Goal: Task Accomplishment & Management: Manage account settings

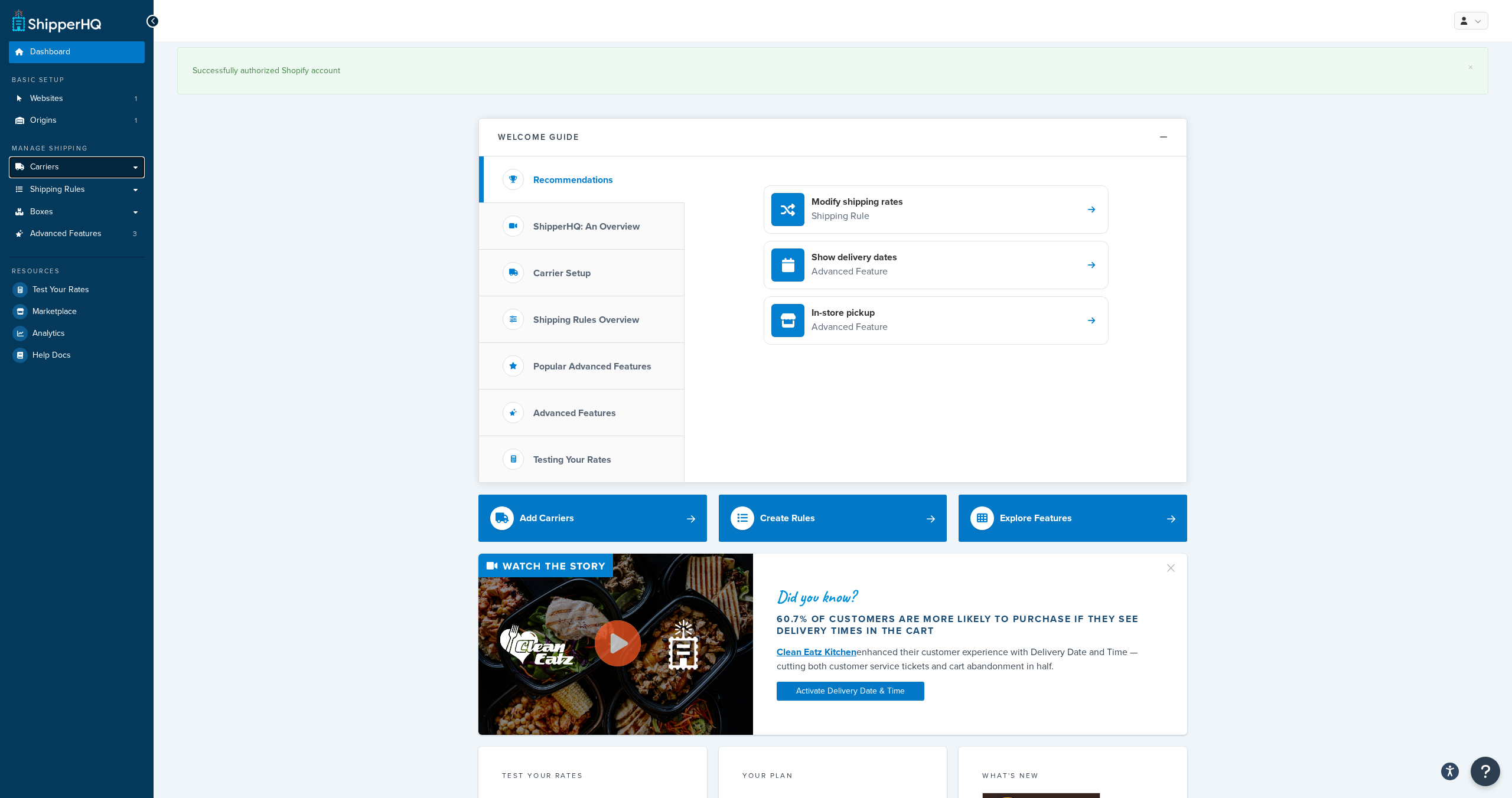
click at [134, 167] on link "Carriers" at bounding box center [76, 168] width 136 height 22
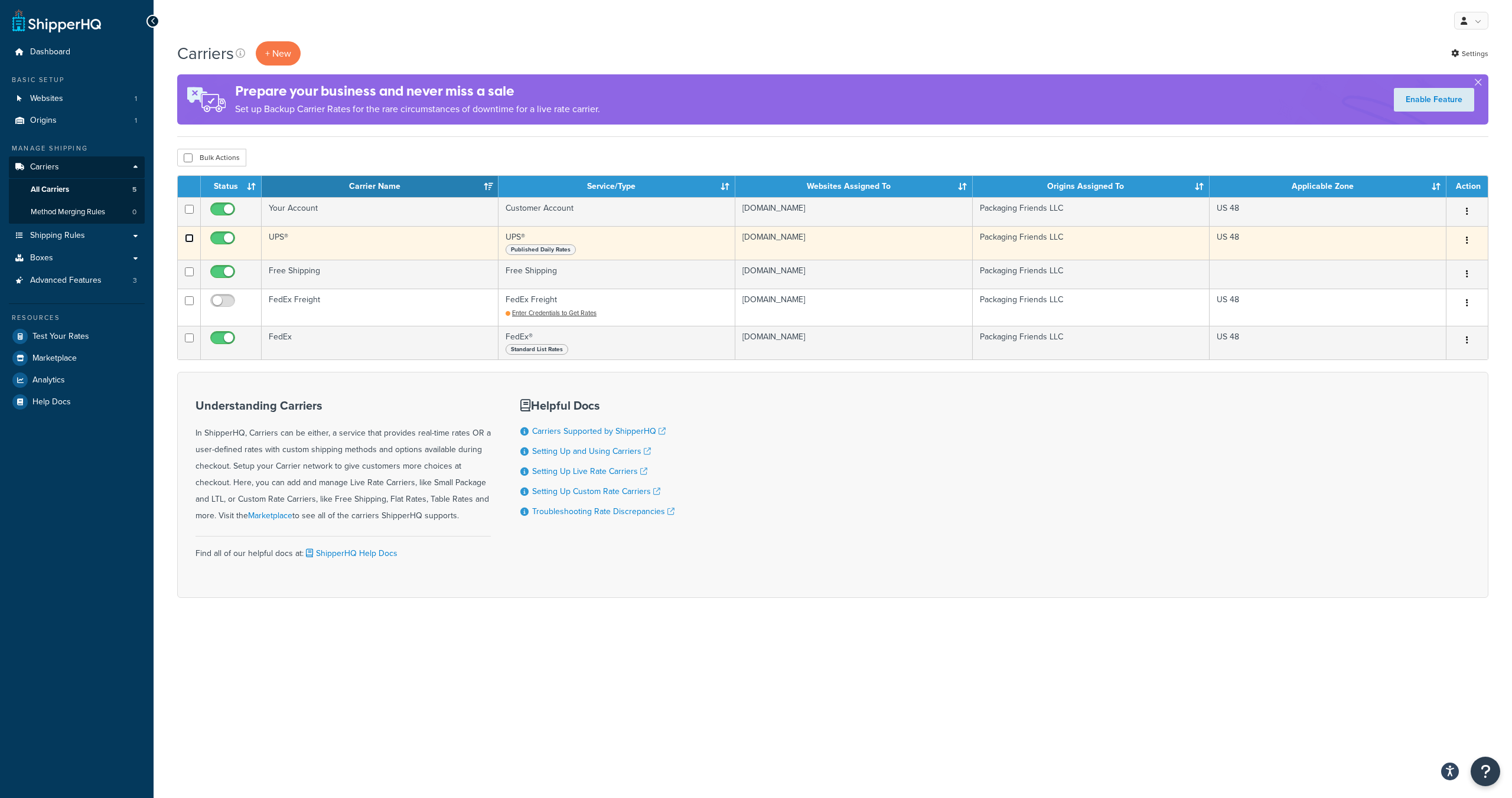
click at [190, 239] on input "checkbox" at bounding box center [189, 238] width 9 height 9
checkbox input "false"
click at [329, 245] on td "UPS®" at bounding box center [380, 242] width 237 height 33
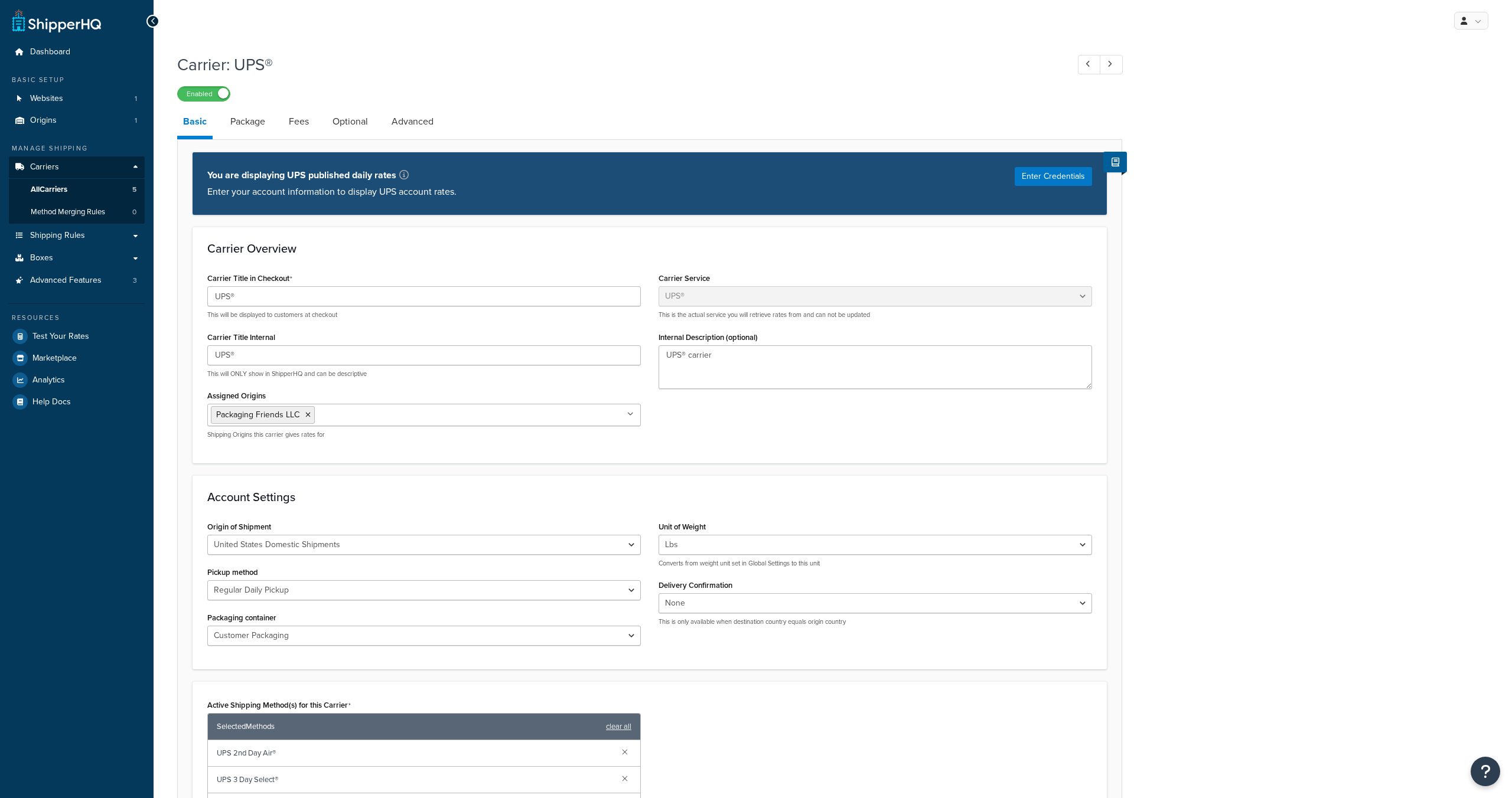
select select "ups"
drag, startPoint x: 1066, startPoint y: 178, endPoint x: 1043, endPoint y: 189, distance: 25.5
click at [1066, 178] on button "Enter Credentials" at bounding box center [1053, 176] width 77 height 19
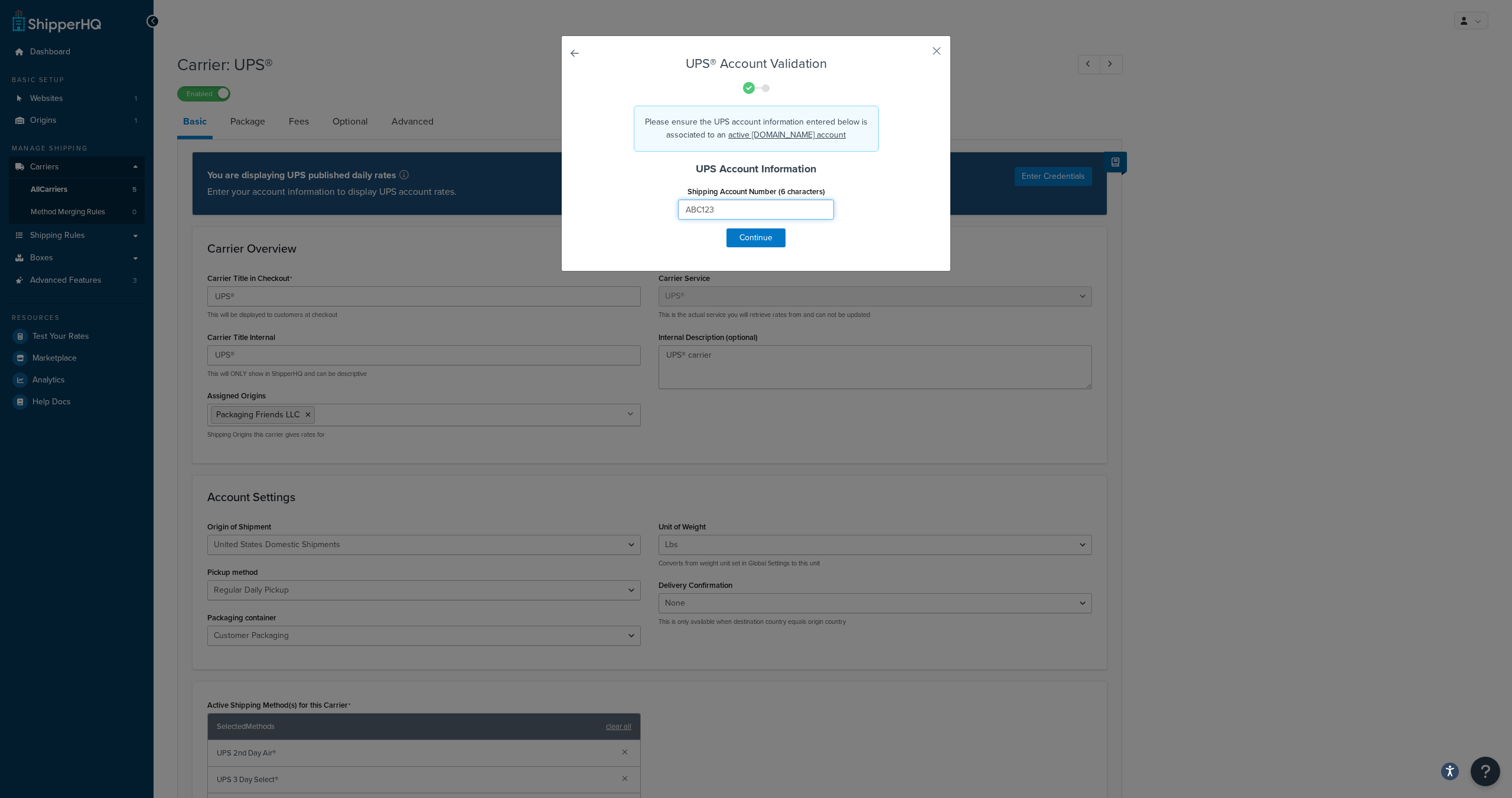
drag, startPoint x: 719, startPoint y: 210, endPoint x: 648, endPoint y: 204, distance: 71.3
click at [648, 204] on div "Shipping Account Number (6 characters) ABC123" at bounding box center [756, 205] width 347 height 45
paste input "0R39D0"
type input "0R39D0"
click at [754, 237] on button "Continue" at bounding box center [756, 238] width 59 height 19
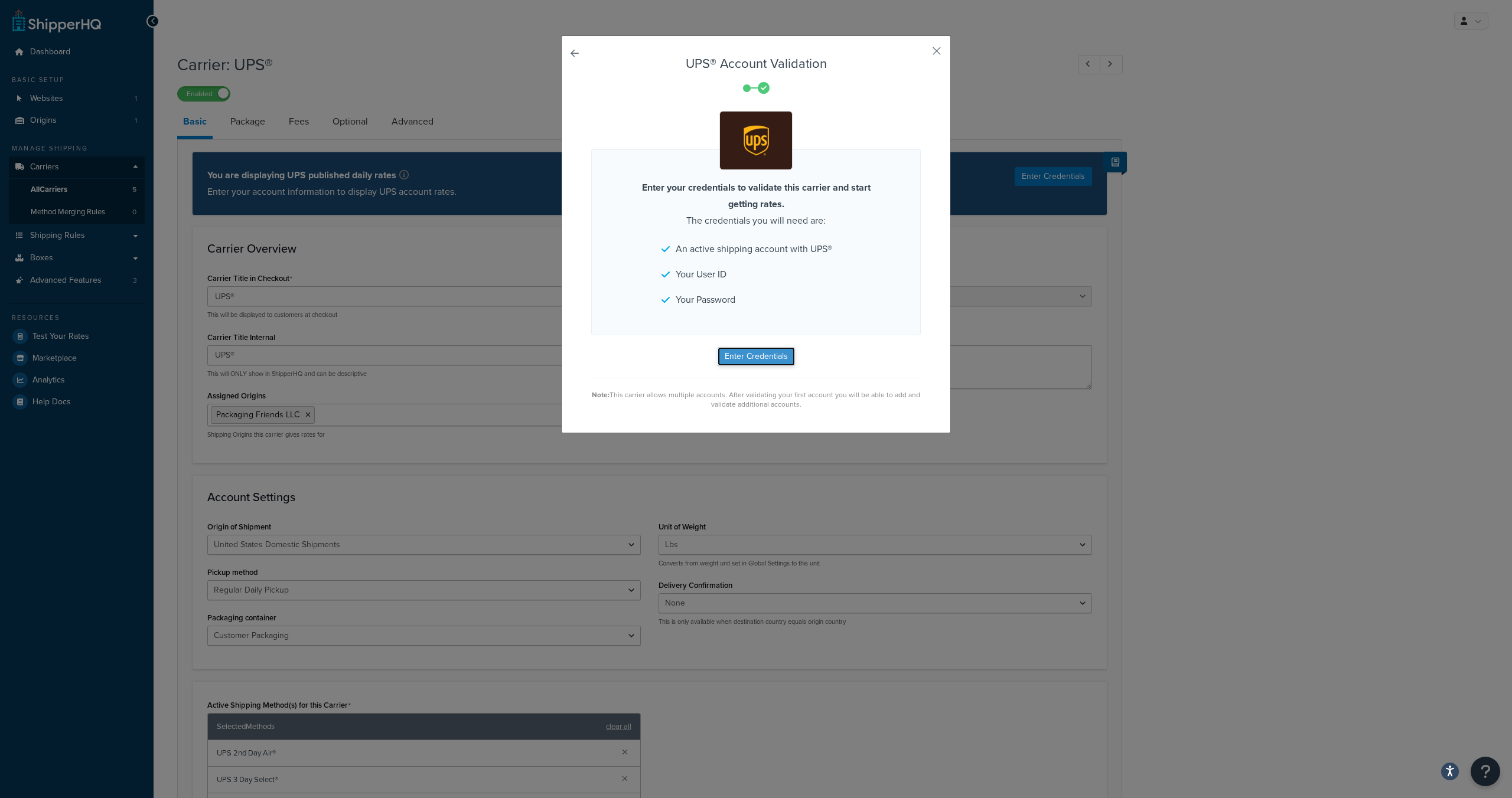
click at [751, 355] on button "Enter Credentials" at bounding box center [756, 357] width 77 height 19
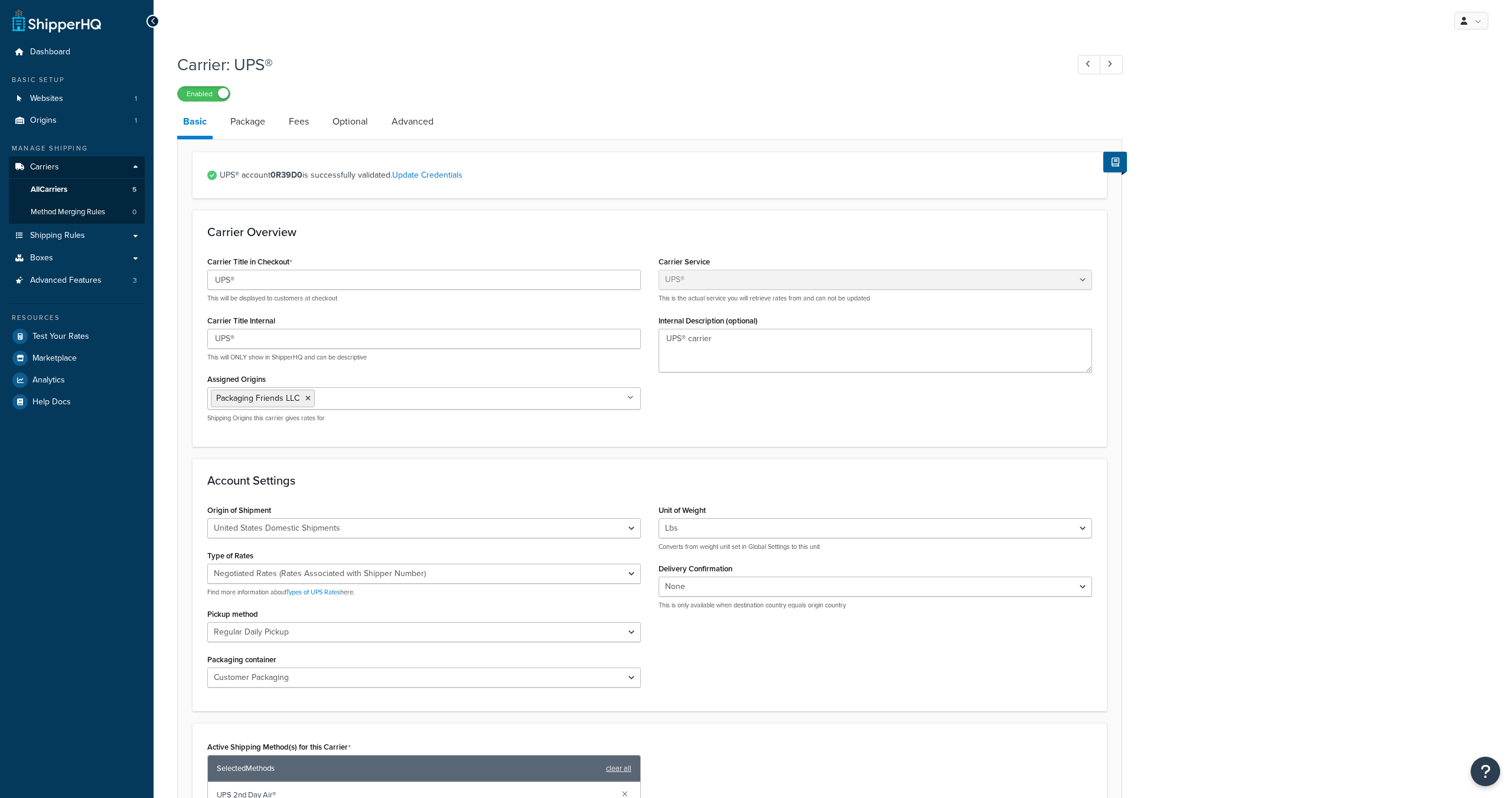
select select "ups"
drag, startPoint x: 273, startPoint y: 174, endPoint x: 302, endPoint y: 175, distance: 29.0
click at [302, 174] on strong "0R39D0" at bounding box center [286, 174] width 32 height 12
click at [302, 187] on div "UPS® account 0R39D0 is successfully validated. Update Credentials" at bounding box center [649, 174] width 914 height 47
click at [54, 168] on span "Carriers" at bounding box center [44, 168] width 29 height 10
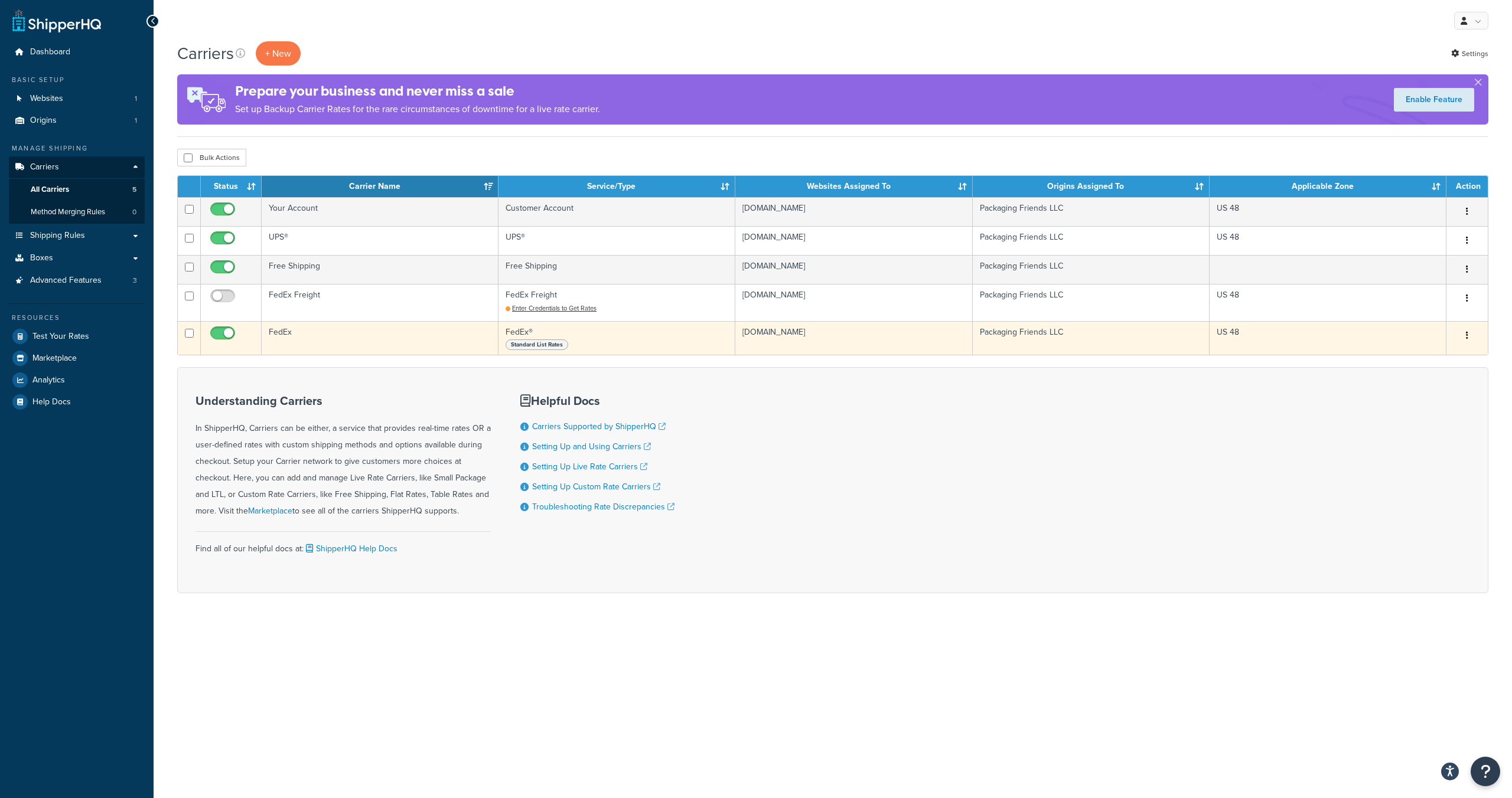
click at [373, 343] on td "FedEx" at bounding box center [380, 337] width 237 height 33
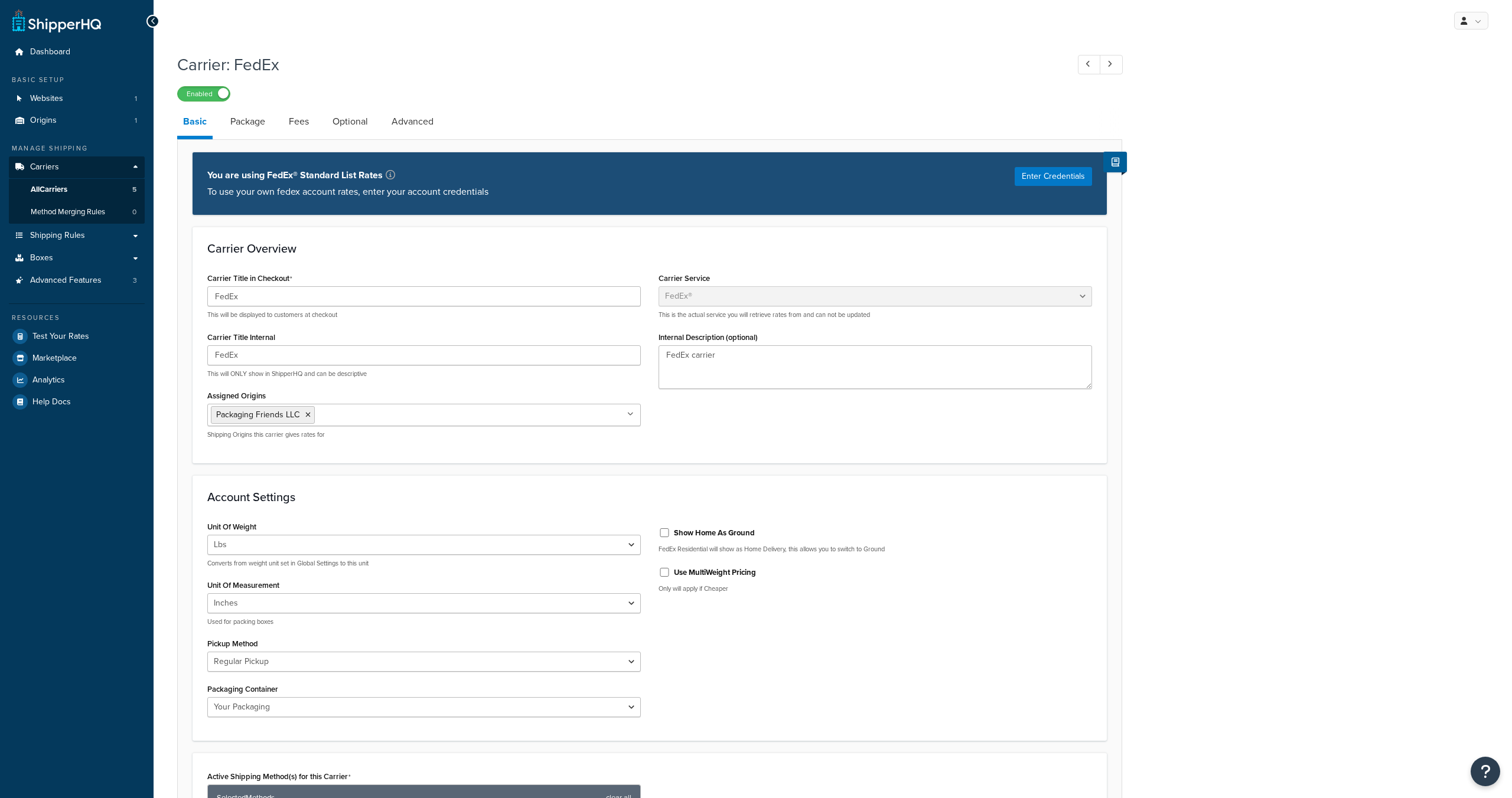
select select "fedEx"
select select "REGULAR_PICKUP"
select select "YOUR_PACKAGING"
click at [1053, 174] on button "Enter Credentials" at bounding box center [1053, 176] width 77 height 19
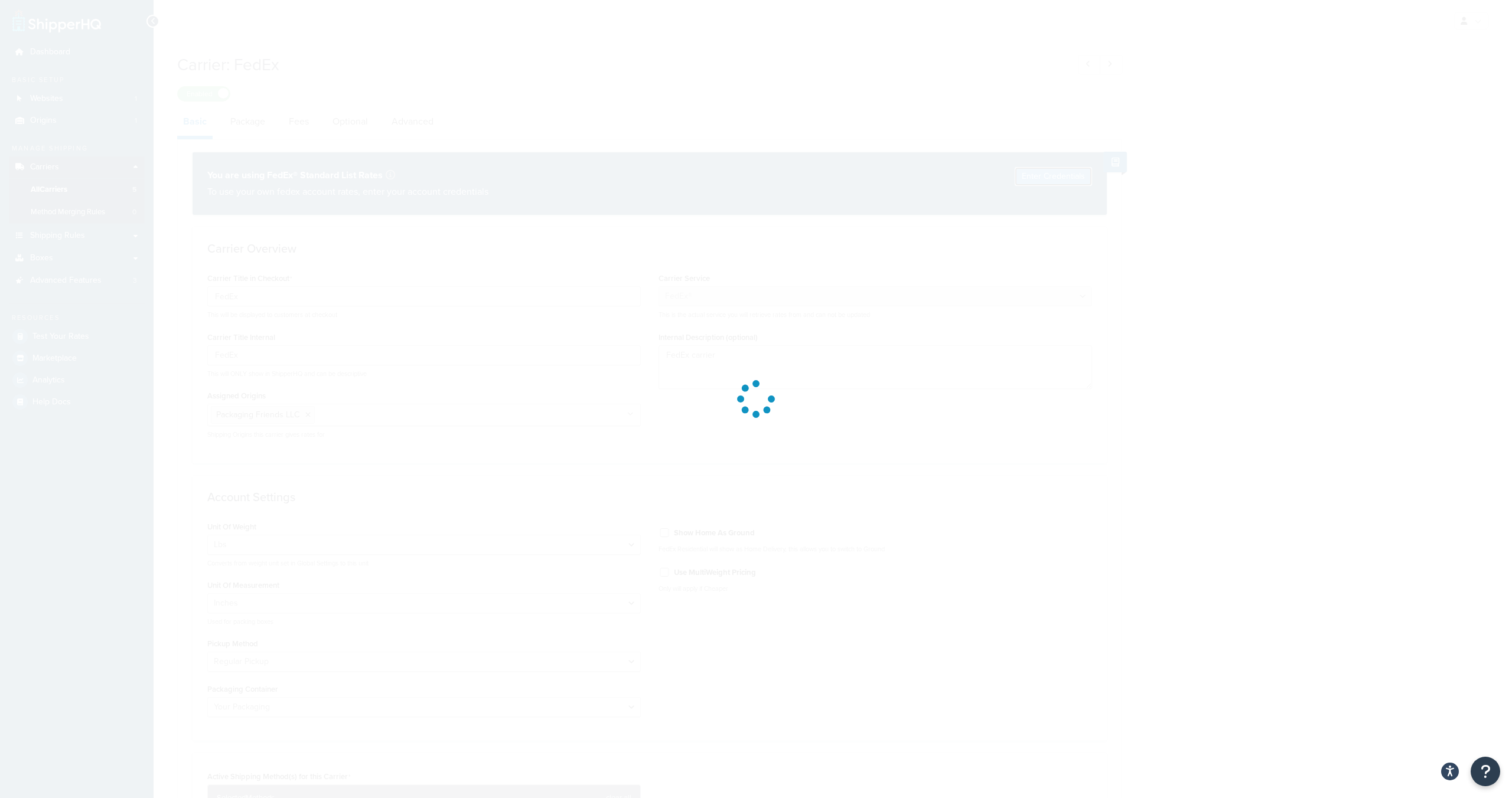
select select "US"
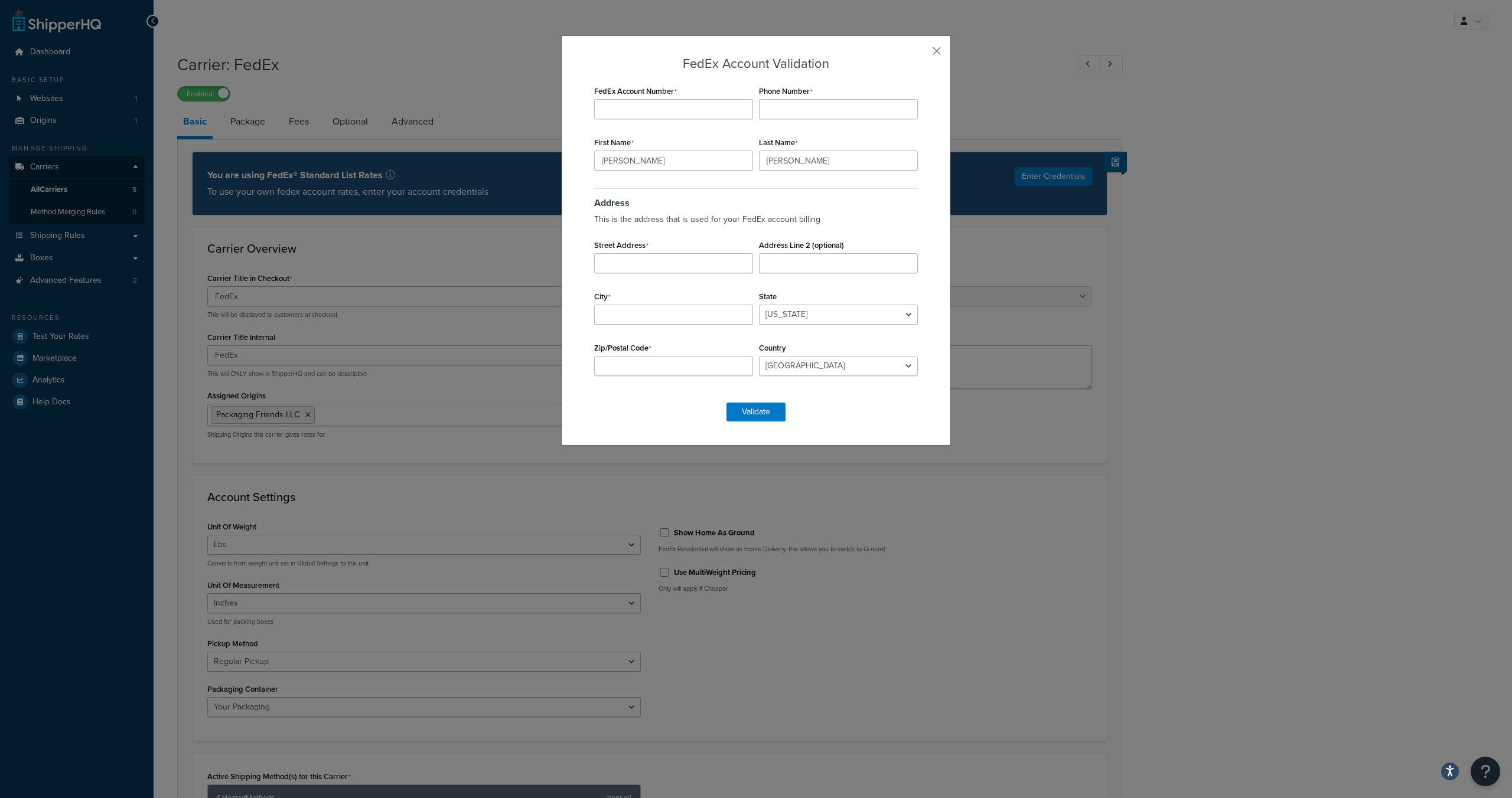
click at [485, 96] on div "FedEx Account Validation FedEx Account Number Phone Number First Name David Las…" at bounding box center [756, 399] width 1512 height 798
drag, startPoint x: 936, startPoint y: 46, endPoint x: 928, endPoint y: 56, distance: 12.8
click at [921, 54] on button "button" at bounding box center [918, 55] width 3 height 3
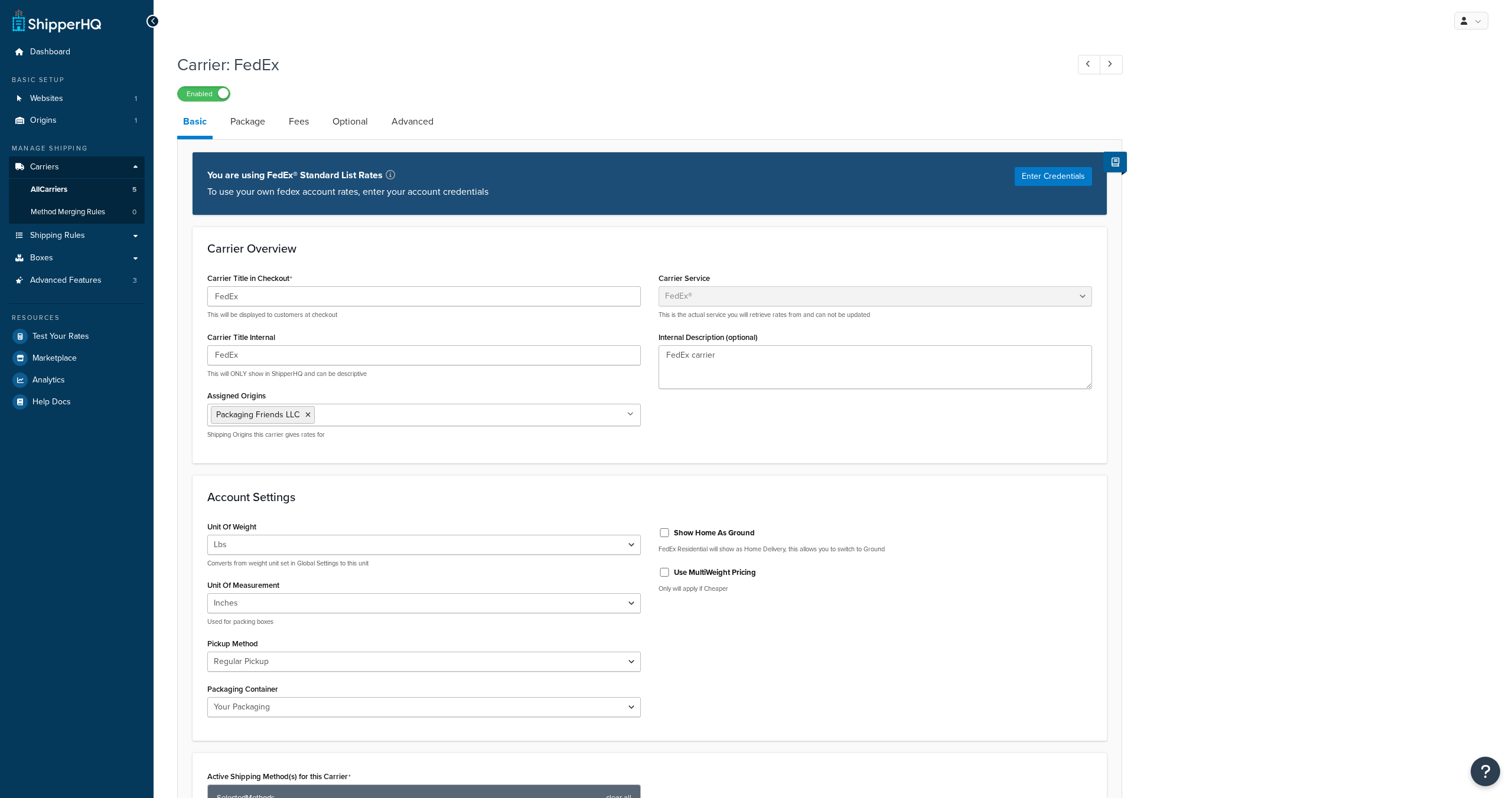
select select "fedEx"
select select "REGULAR_PICKUP"
select select "YOUR_PACKAGING"
click at [1043, 174] on button "Enter Credentials" at bounding box center [1053, 176] width 77 height 19
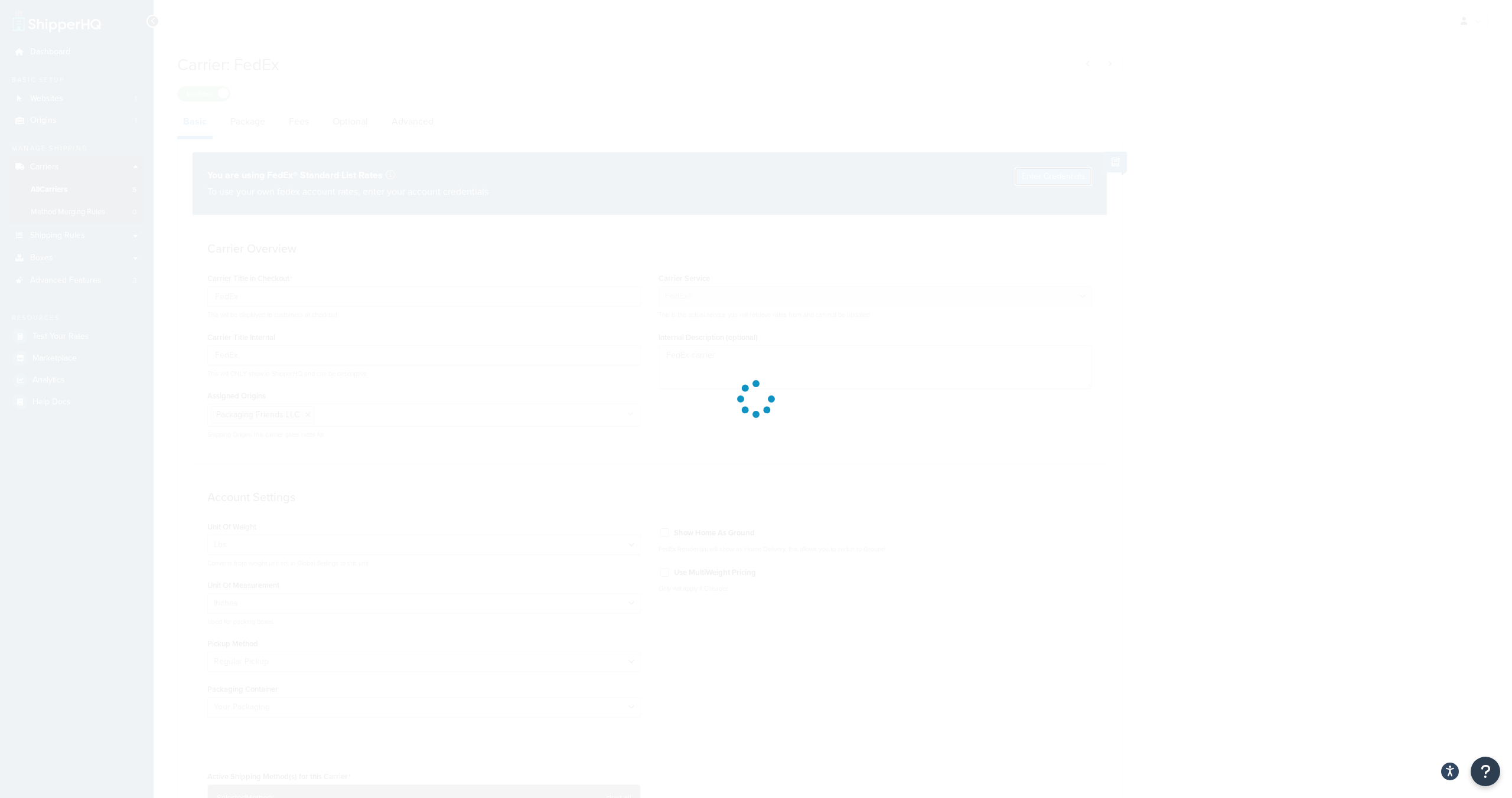
select select "US"
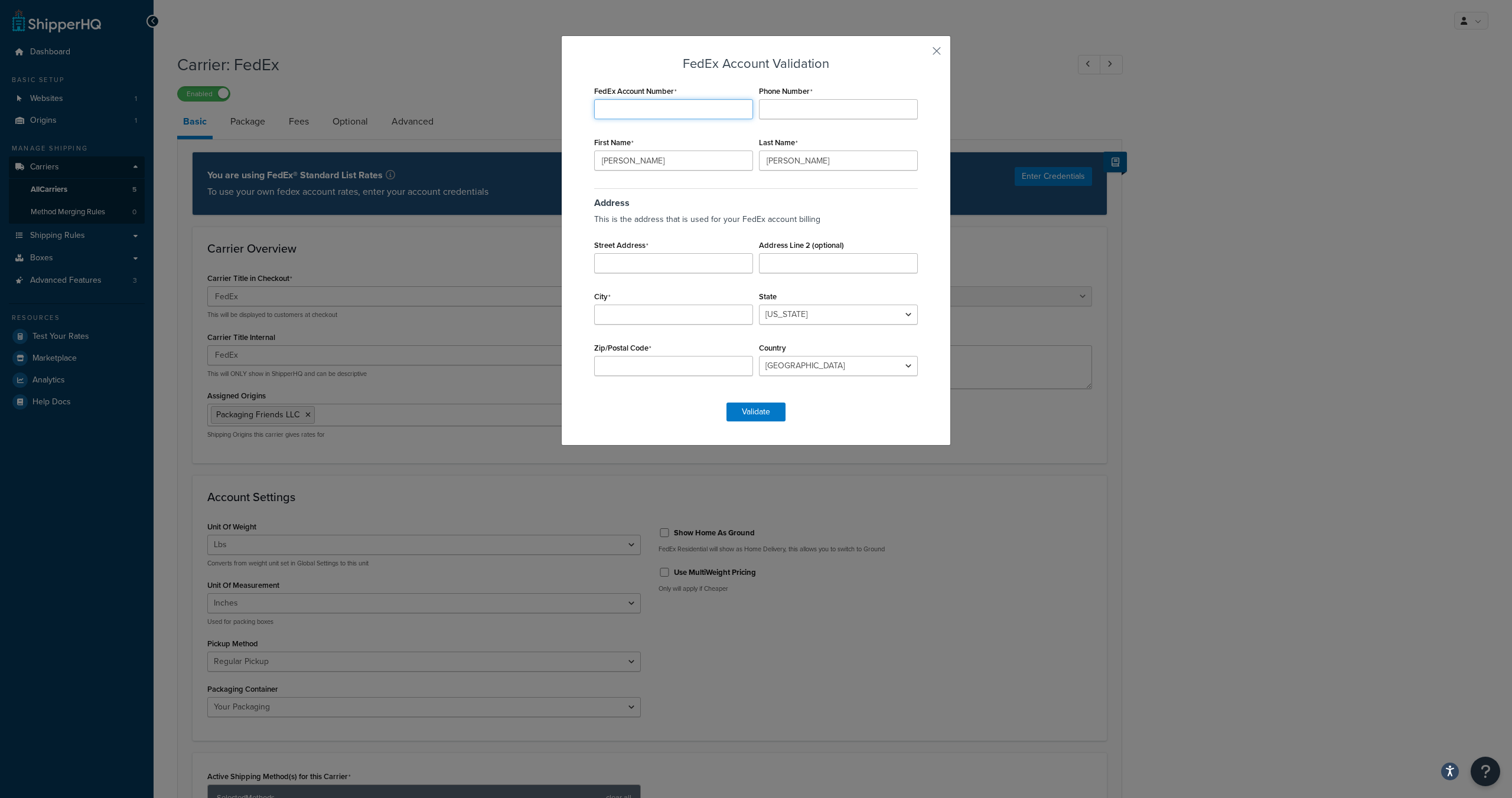
click at [628, 107] on input "FedEx Account Number" at bounding box center [673, 109] width 159 height 20
click at [604, 111] on input "FedEx Account Number" at bounding box center [673, 109] width 159 height 20
paste input "206922384"
type input "206922384"
click at [817, 114] on input "Phone Number" at bounding box center [839, 109] width 159 height 20
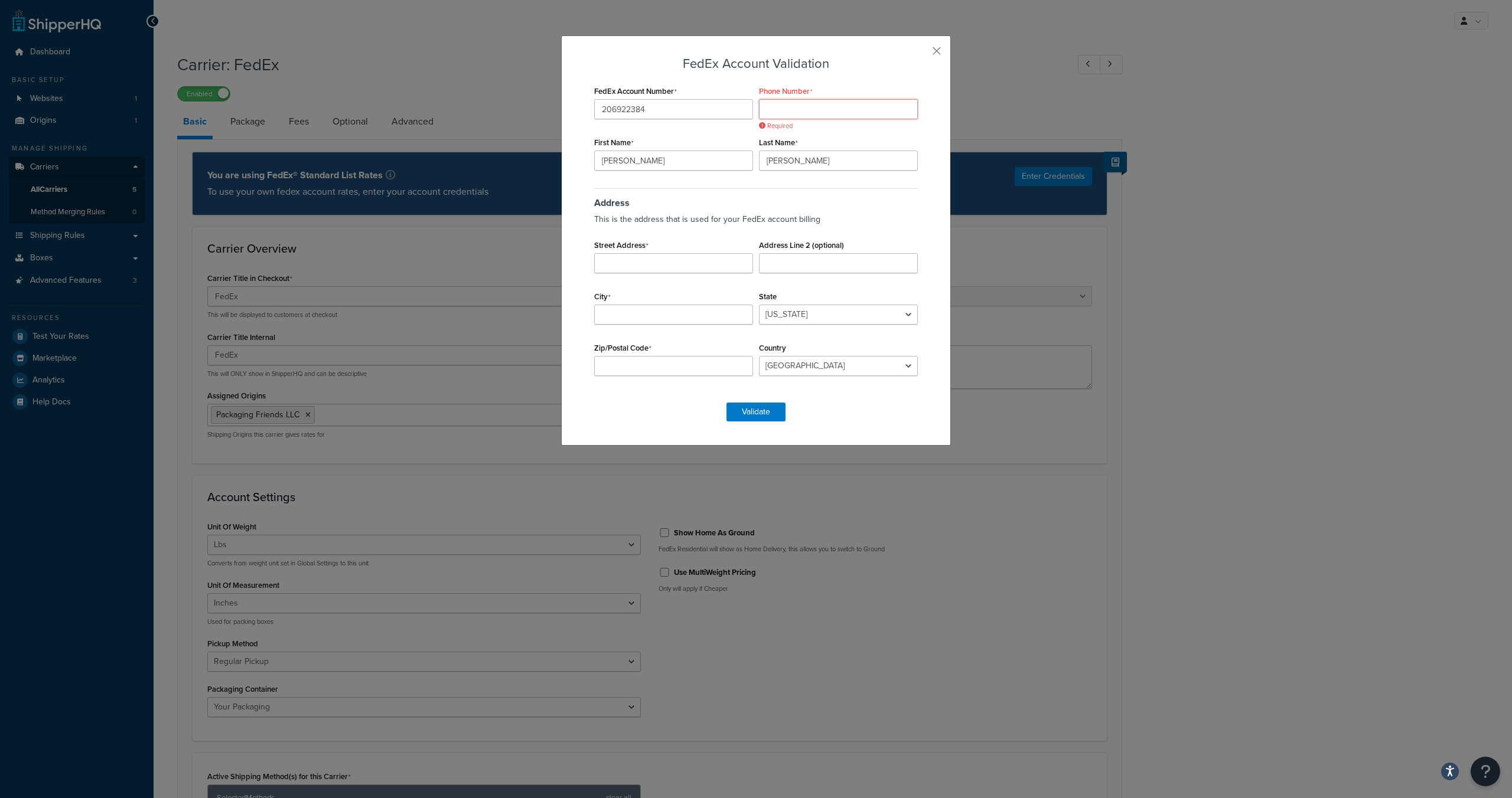
paste input "737) 304 7523"
click at [786, 107] on input "737) 304 7523" at bounding box center [839, 109] width 159 height 20
click at [797, 109] on input "737304 7523" at bounding box center [839, 109] width 159 height 20
click at [823, 113] on input "7373047523" at bounding box center [839, 109] width 159 height 20
type input "7373047523"
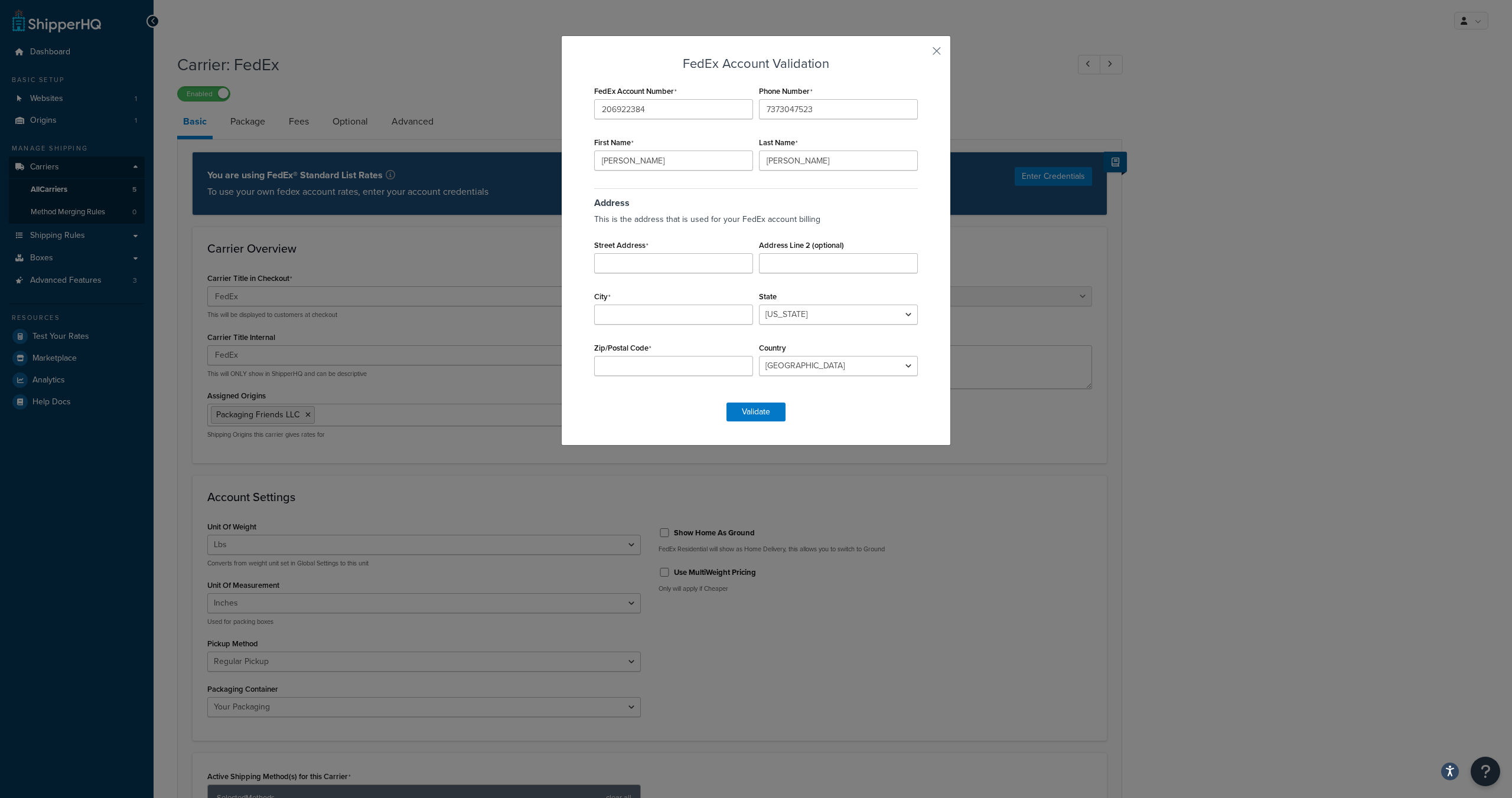
click at [801, 136] on div "Last Name Diaz" at bounding box center [838, 152] width 165 height 37
click at [637, 262] on input "Street Address" at bounding box center [673, 263] width 159 height 20
paste input "701 Tillery Street, Unit 12-2201"
type input "701 Tillery Street, Unit 12-2201"
click at [651, 317] on input "City" at bounding box center [673, 314] width 159 height 20
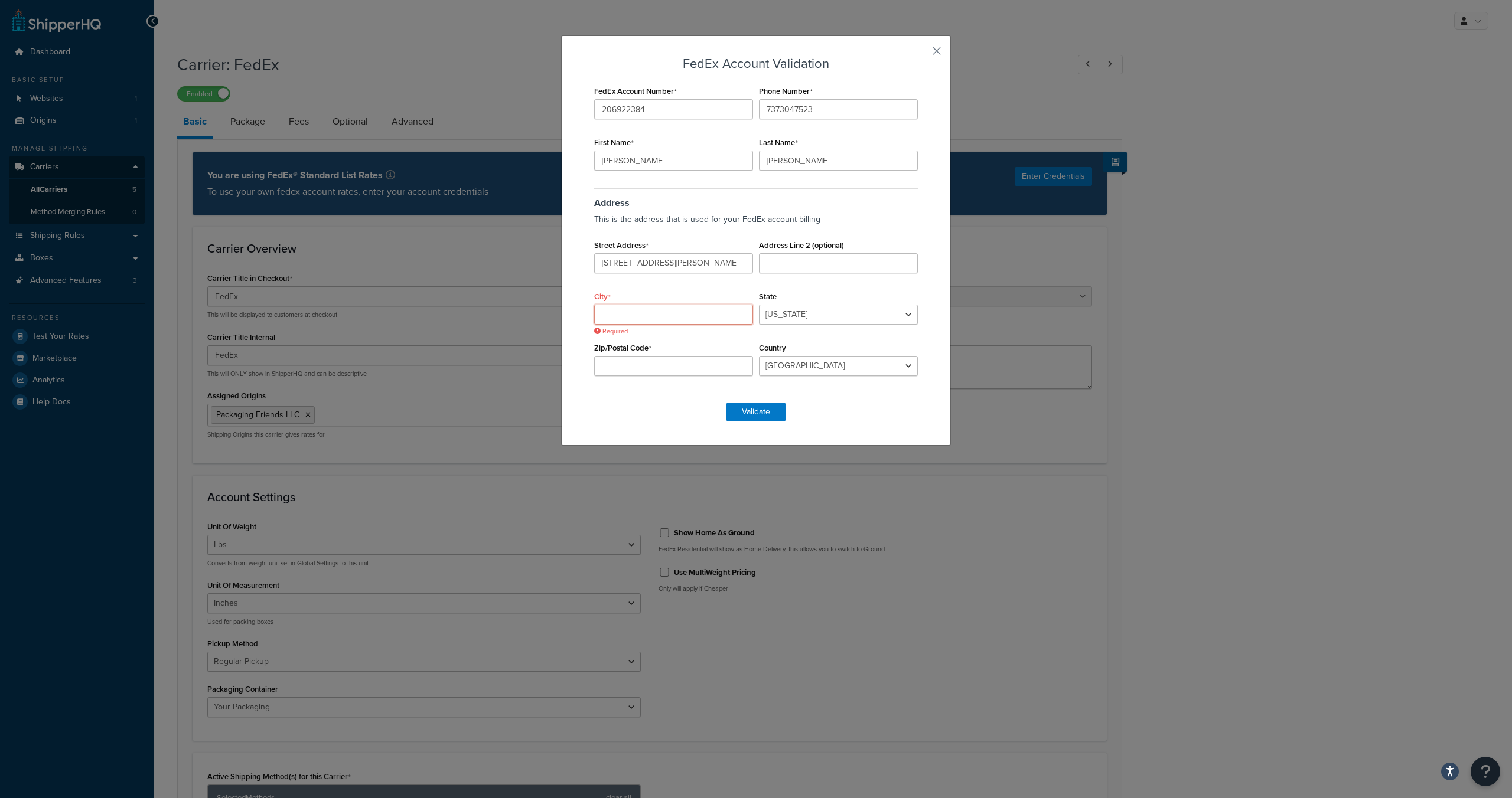
paste input "Austin"
type input "Austin"
click at [803, 316] on select "Alabama Alaska American Samoa Arizona Arkansas Armed Forces Americas Armed Forc…" at bounding box center [839, 314] width 159 height 20
select select "TX"
click at [759, 304] on select "Alabama Alaska American Samoa Arizona Arkansas Armed Forces Americas Armed Forc…" at bounding box center [839, 314] width 159 height 20
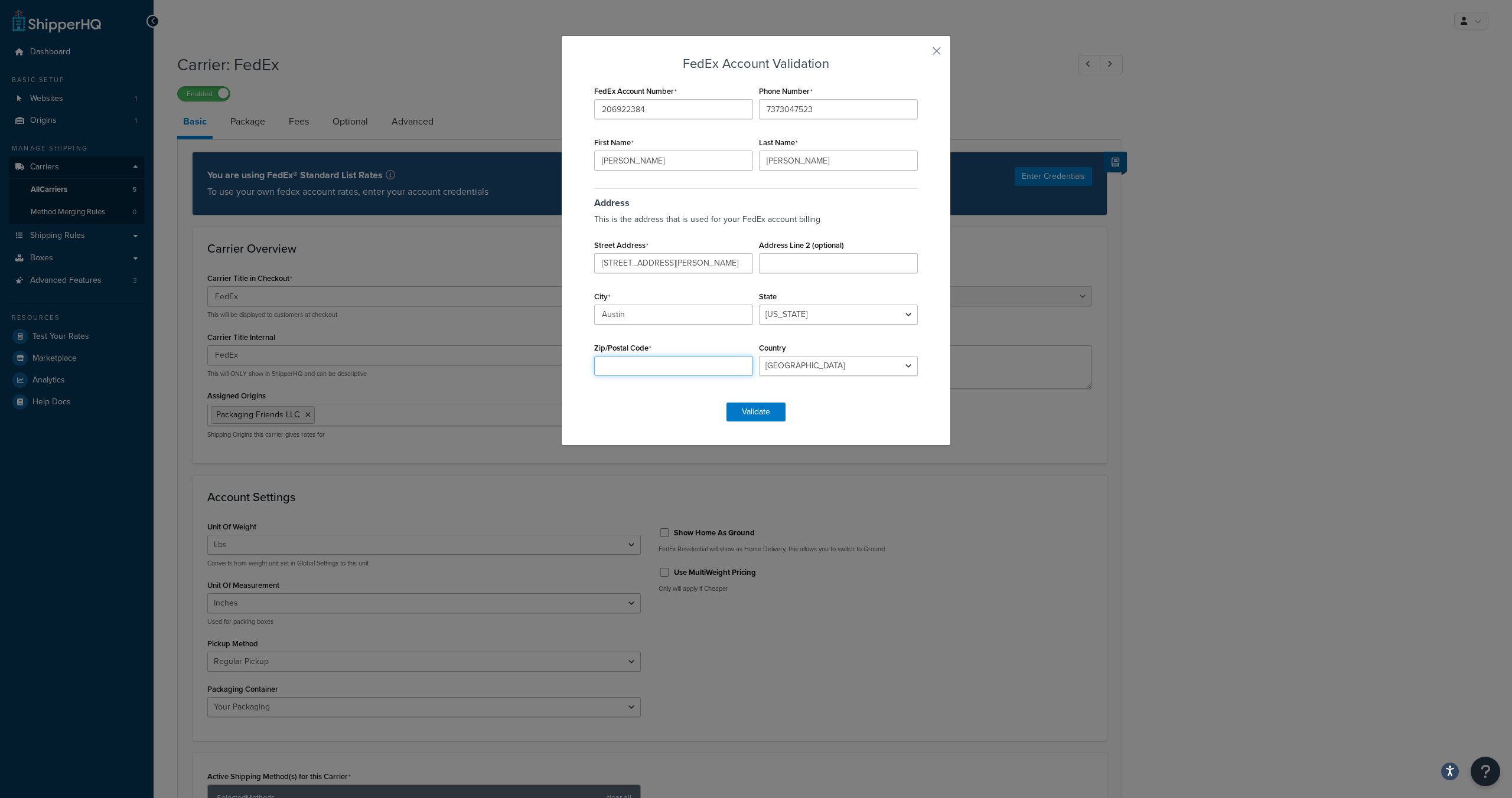
click at [653, 364] on input "Zip/Postal Code" at bounding box center [673, 365] width 159 height 20
paste input "78702"
type input "78702"
click at [792, 370] on select "Algeria Angola Argentina Austria Australia Azerbaijan Bahamas Bahrain Banglades…" at bounding box center [839, 365] width 159 height 20
click at [759, 356] on select "Algeria Angola Argentina Austria Australia Azerbaijan Bahamas Bahrain Banglades…" at bounding box center [839, 365] width 159 height 20
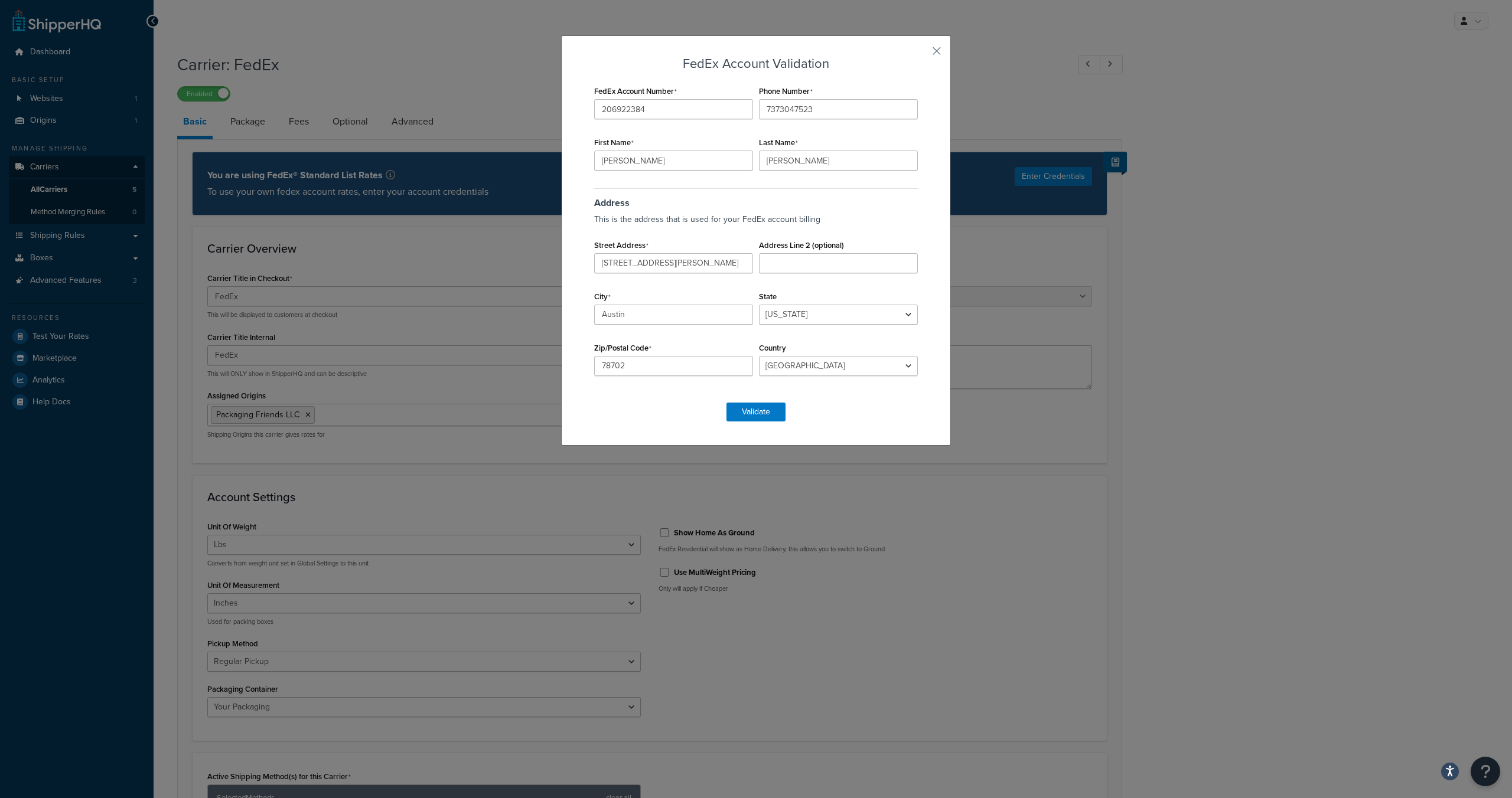
click at [685, 396] on div "FedEx Account Validation FedEx Account Number 206922384 Phone Number 7373047523…" at bounding box center [756, 239] width 329 height 364
drag, startPoint x: 750, startPoint y: 408, endPoint x: 742, endPoint y: 413, distance: 9.4
click at [750, 408] on button "Validate" at bounding box center [756, 412] width 59 height 19
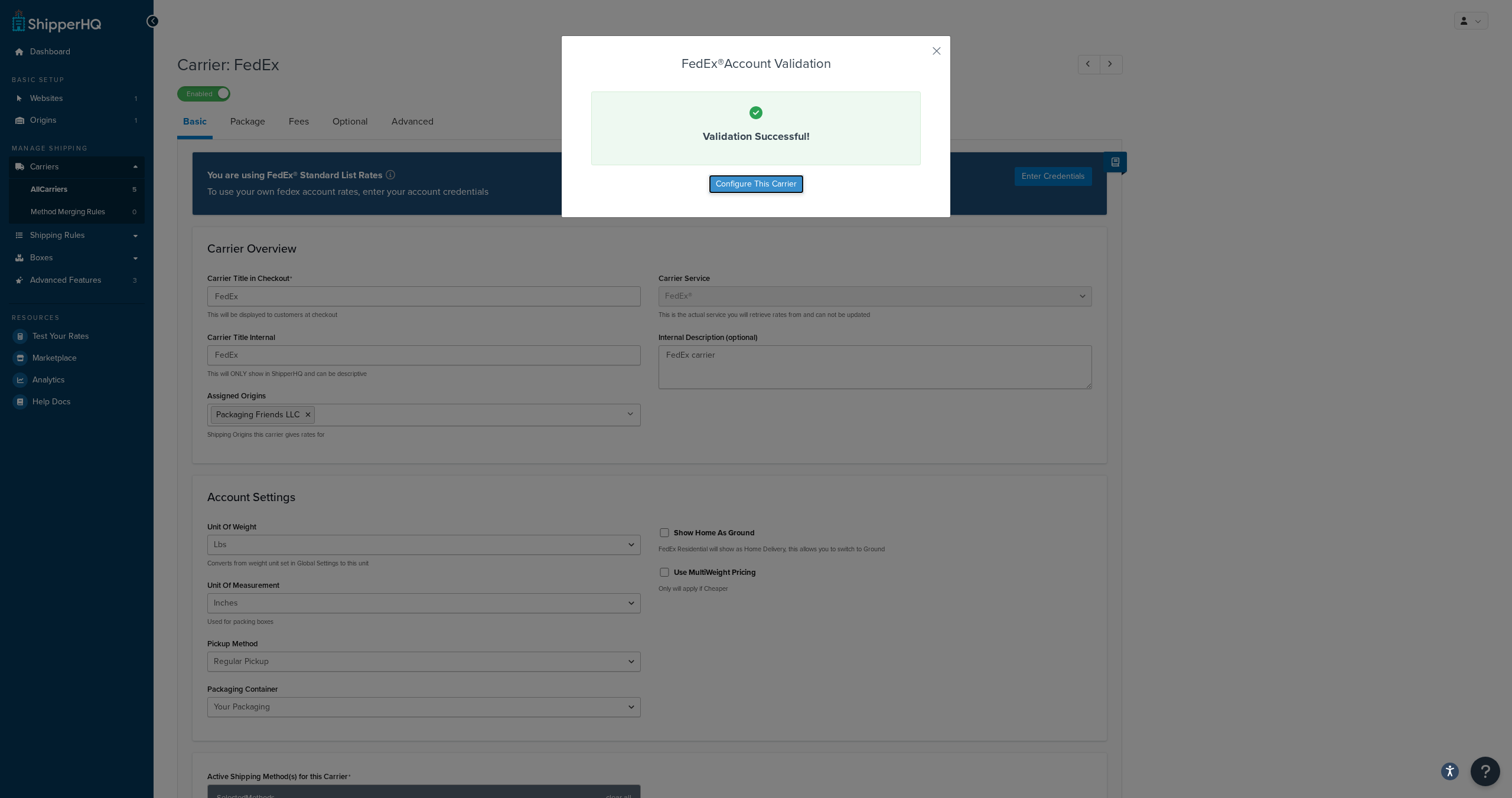
click at [768, 184] on button "Configure This Carrier" at bounding box center [756, 184] width 95 height 19
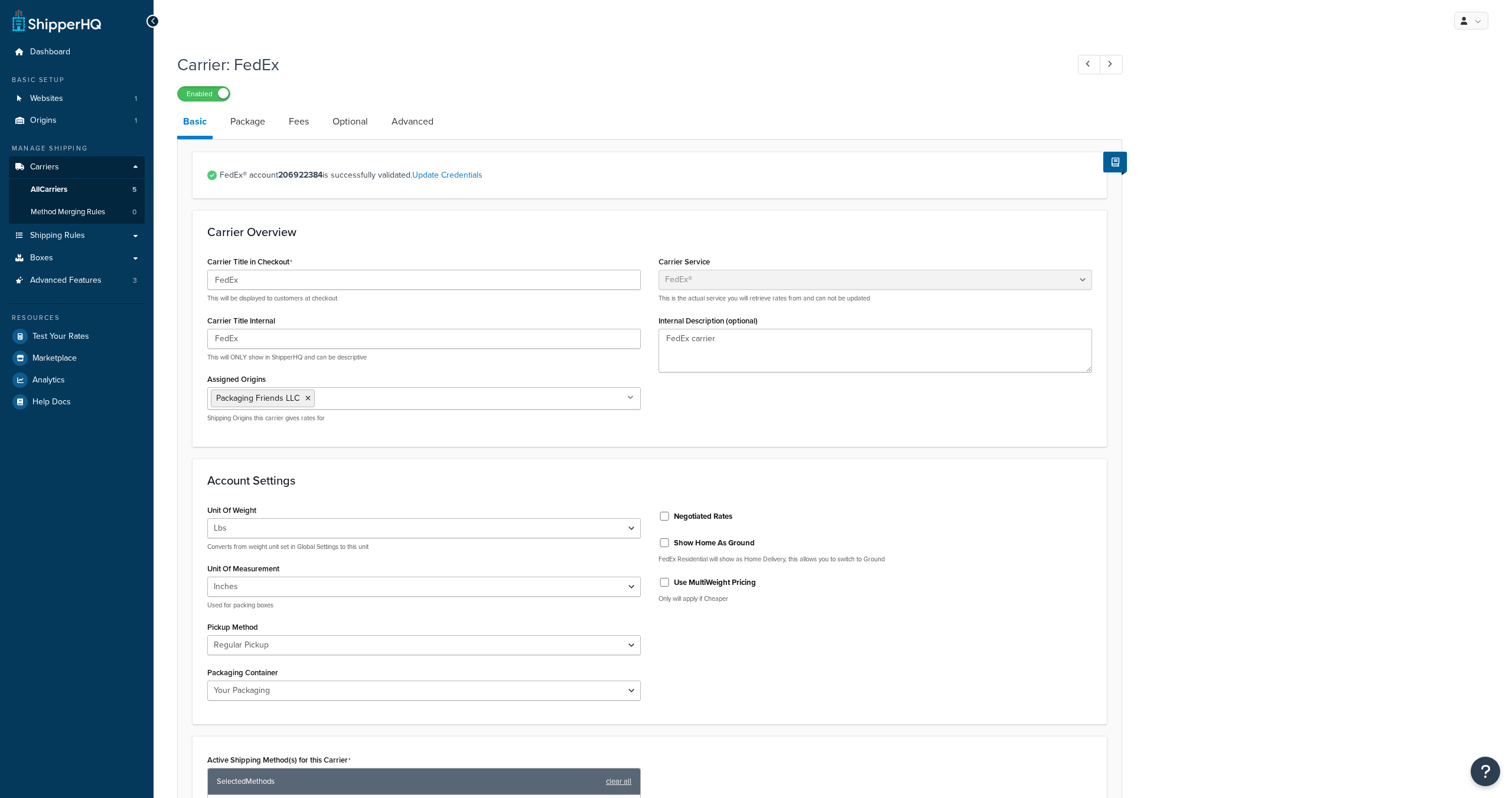
select select "fedEx"
select select "REGULAR_PICKUP"
select select "YOUR_PACKAGING"
drag, startPoint x: 281, startPoint y: 176, endPoint x: 325, endPoint y: 209, distance: 55.0
click at [326, 174] on span "FedEx® account 206922384 is successfully validated. Update Credentials" at bounding box center [655, 174] width 872 height 16
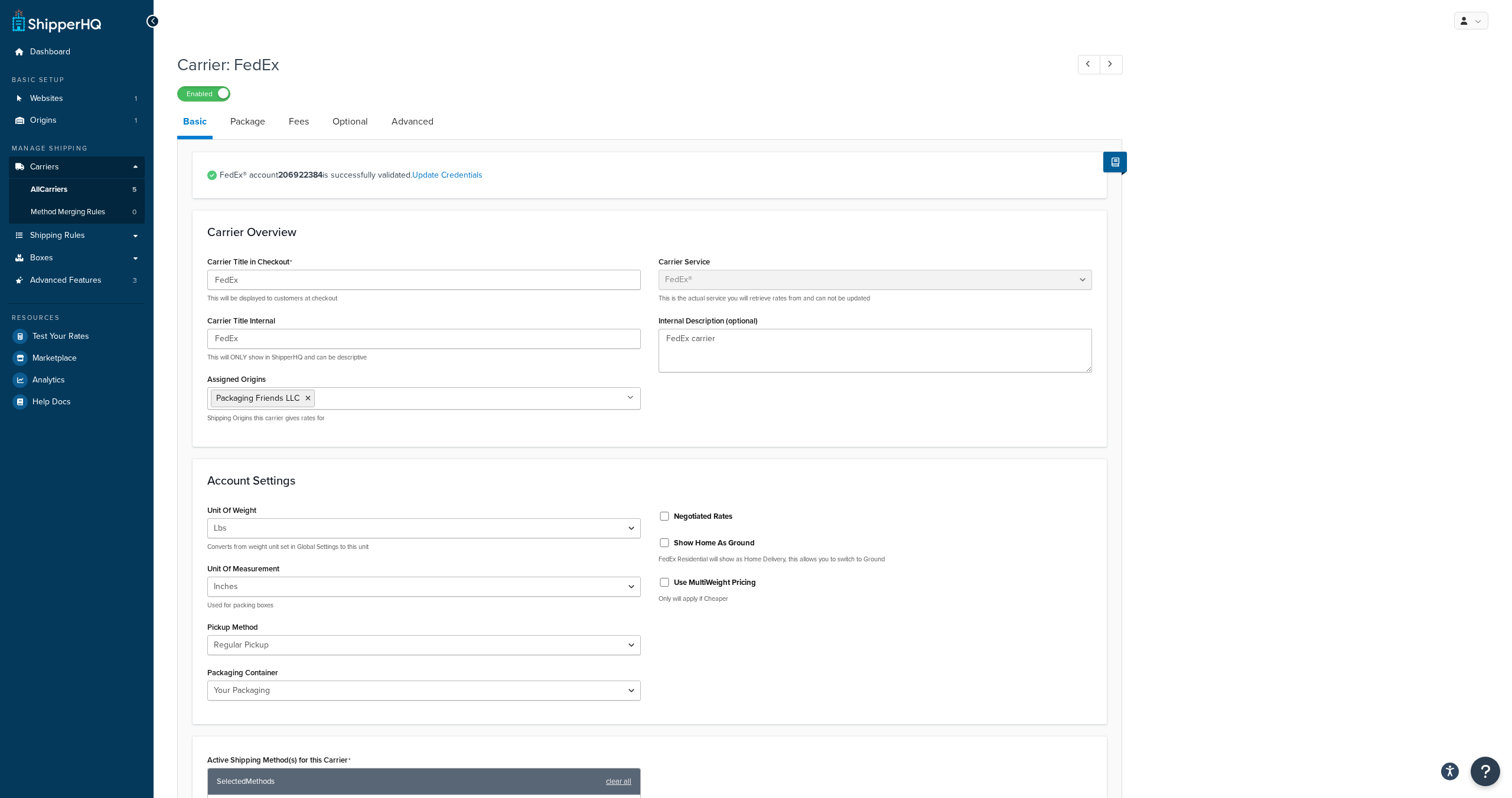
click at [327, 221] on div "Carrier Overview Carrier Title in Checkout FedEx This will be displayed to cust…" at bounding box center [649, 328] width 914 height 236
click at [106, 188] on link "All Carriers 5" at bounding box center [76, 190] width 136 height 22
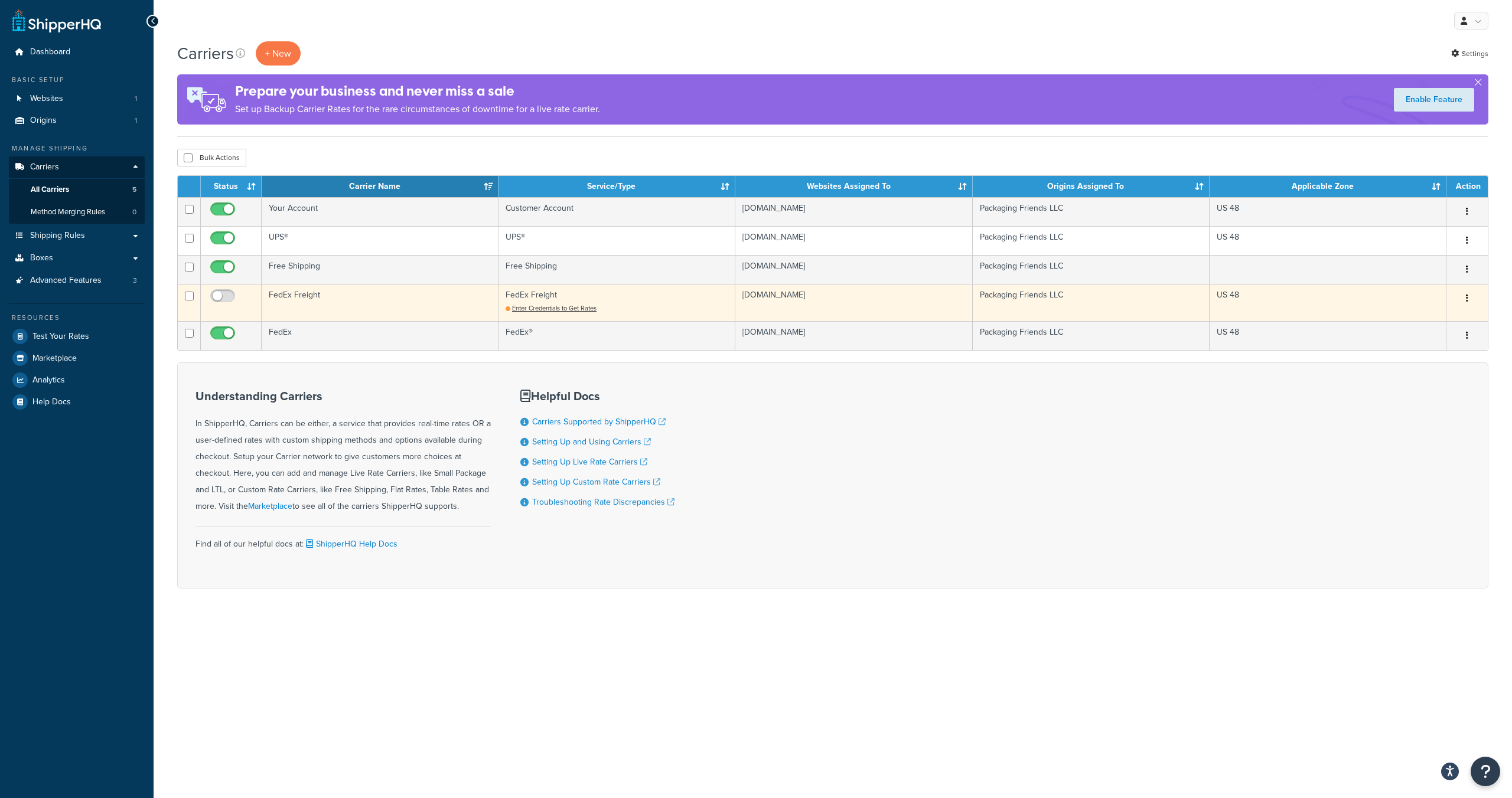
click at [335, 304] on td "FedEx Freight" at bounding box center [380, 302] width 237 height 37
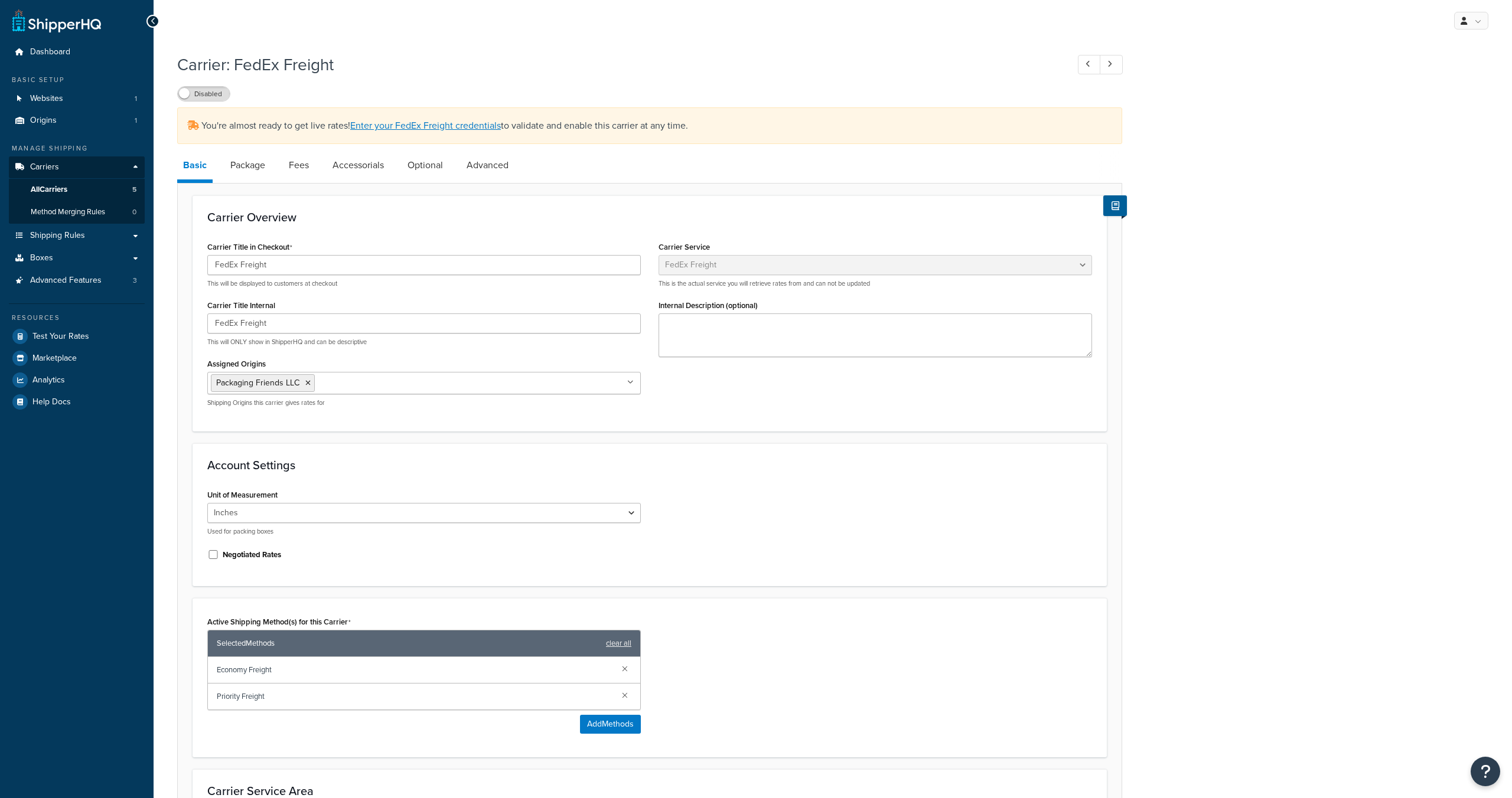
select select "fedExFreight"
click at [440, 126] on link "Enter your FedEx Freight credentials" at bounding box center [425, 126] width 151 height 14
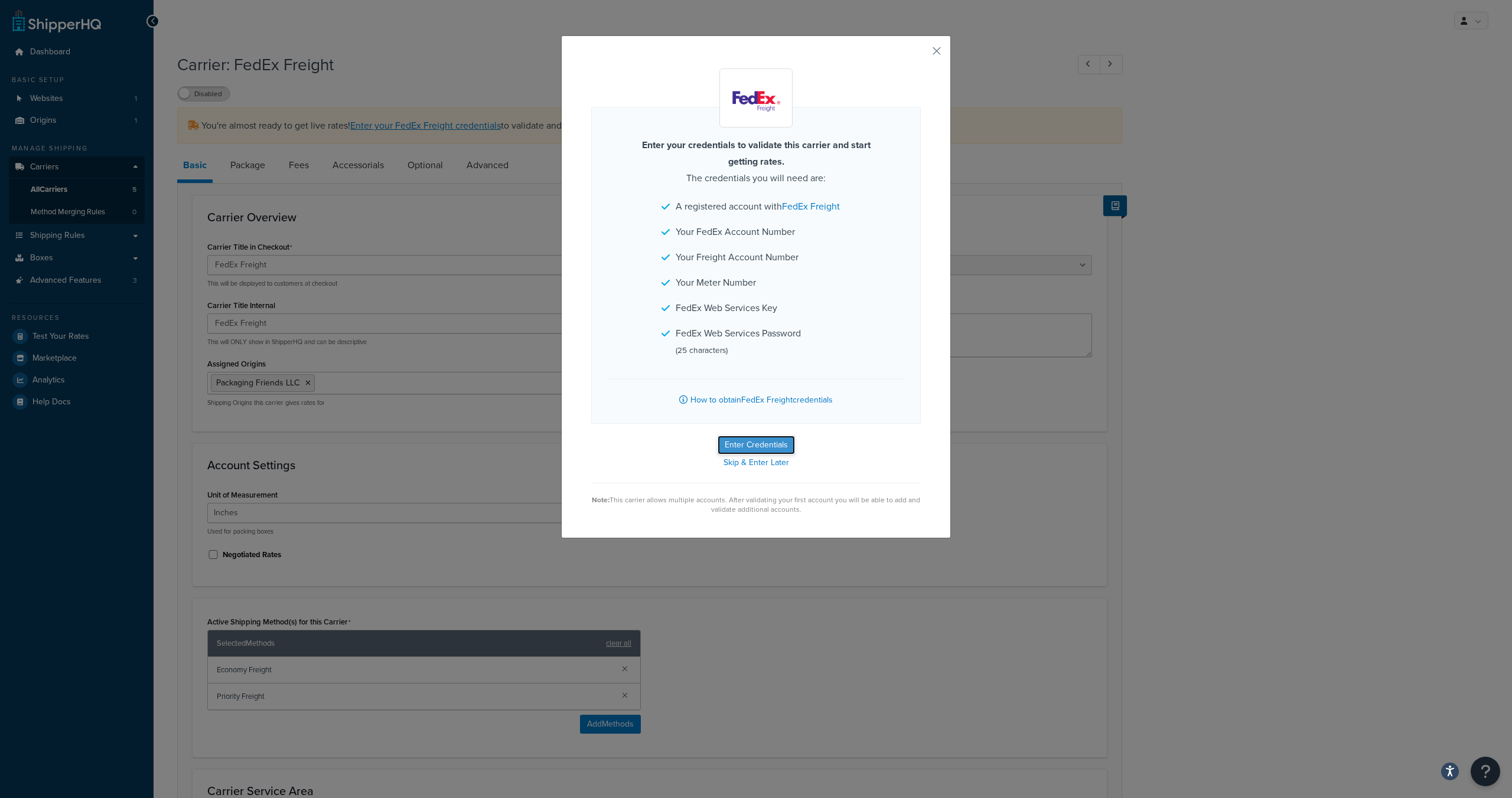
click at [748, 443] on button "Enter Credentials" at bounding box center [756, 445] width 77 height 19
select select "SKID"
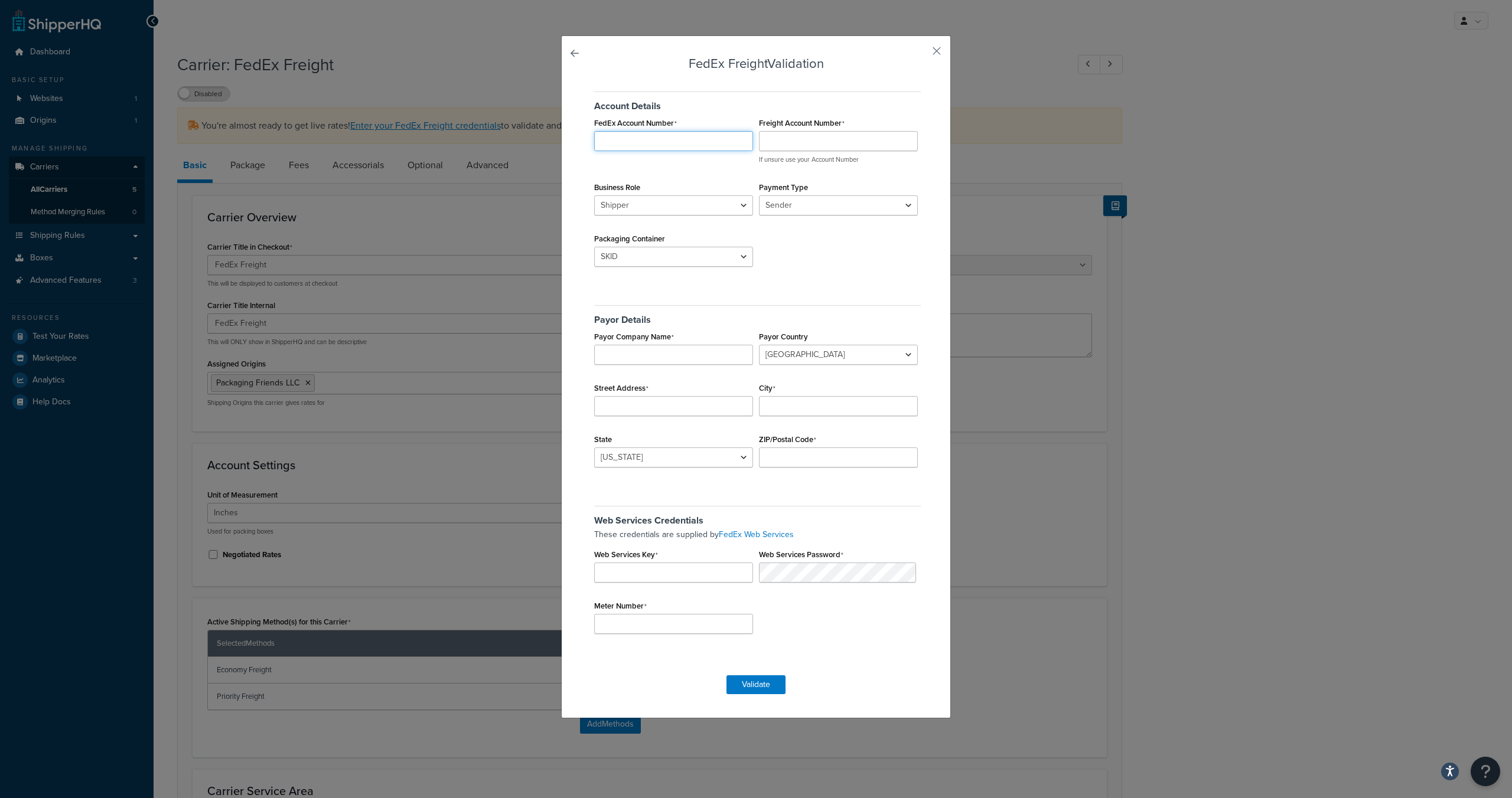
click at [629, 138] on input "FedEx Account Number" at bounding box center [673, 140] width 159 height 20
click at [677, 204] on select "Shipper Consignee" at bounding box center [673, 204] width 159 height 20
click at [594, 195] on select "Shipper Consignee" at bounding box center [673, 204] width 159 height 20
click at [779, 202] on select "Sender Third Party" at bounding box center [839, 204] width 159 height 20
click at [639, 252] on select "BAG BARREL BASKET BOX BUCKET CARTON CASE CONTAINER CYLINDER ENVELOPE HAMPER OTH…" at bounding box center [673, 256] width 159 height 20
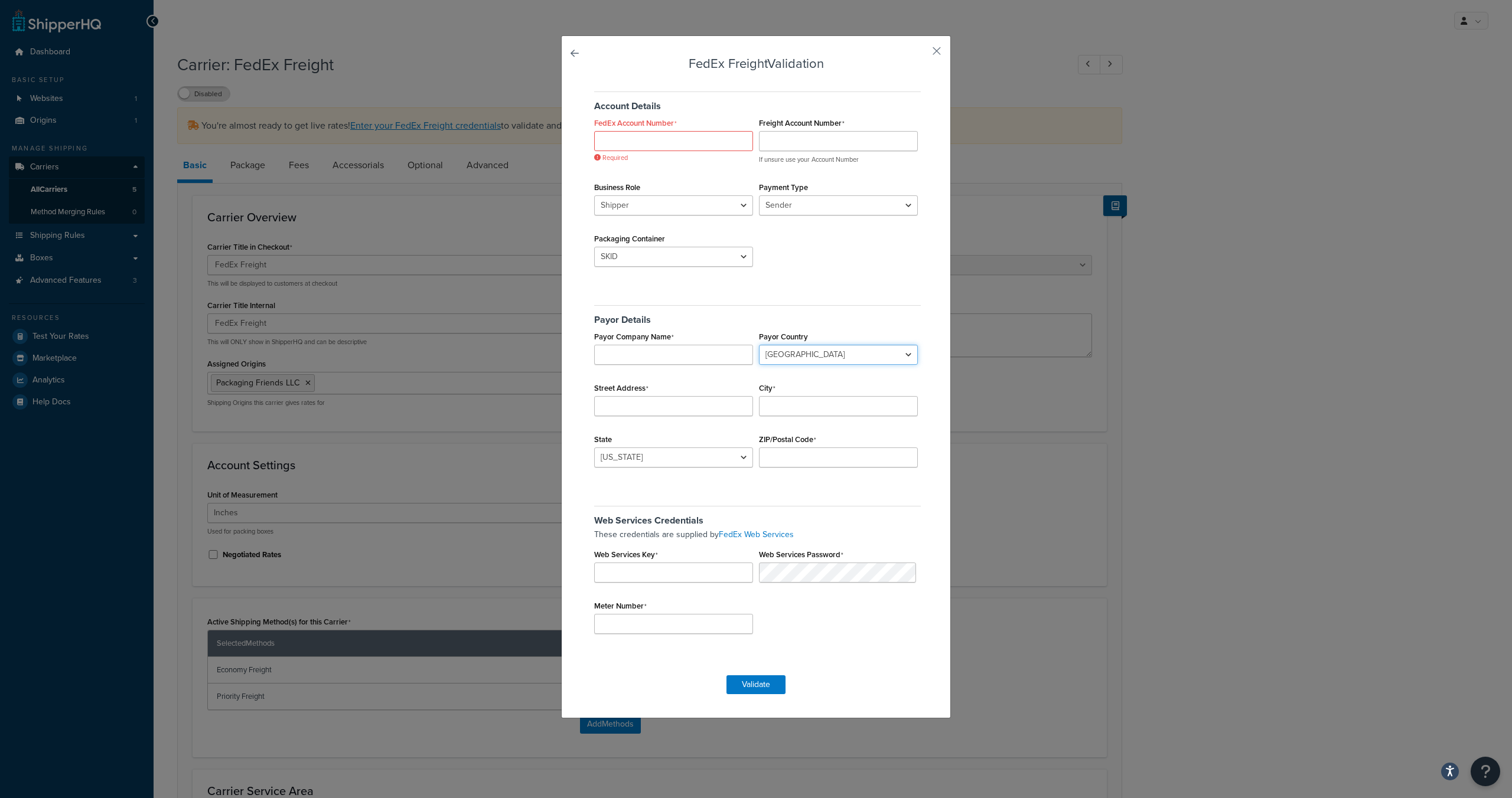
click at [785, 350] on select "Canada Mexico United States" at bounding box center [839, 354] width 159 height 20
select select "US"
click at [759, 345] on select "Canada Mexico United States" at bounding box center [839, 354] width 159 height 20
click at [656, 358] on input "Payor Company Name" at bounding box center [673, 354] width 159 height 20
click at [649, 397] on input "Street Address" at bounding box center [673, 405] width 159 height 20
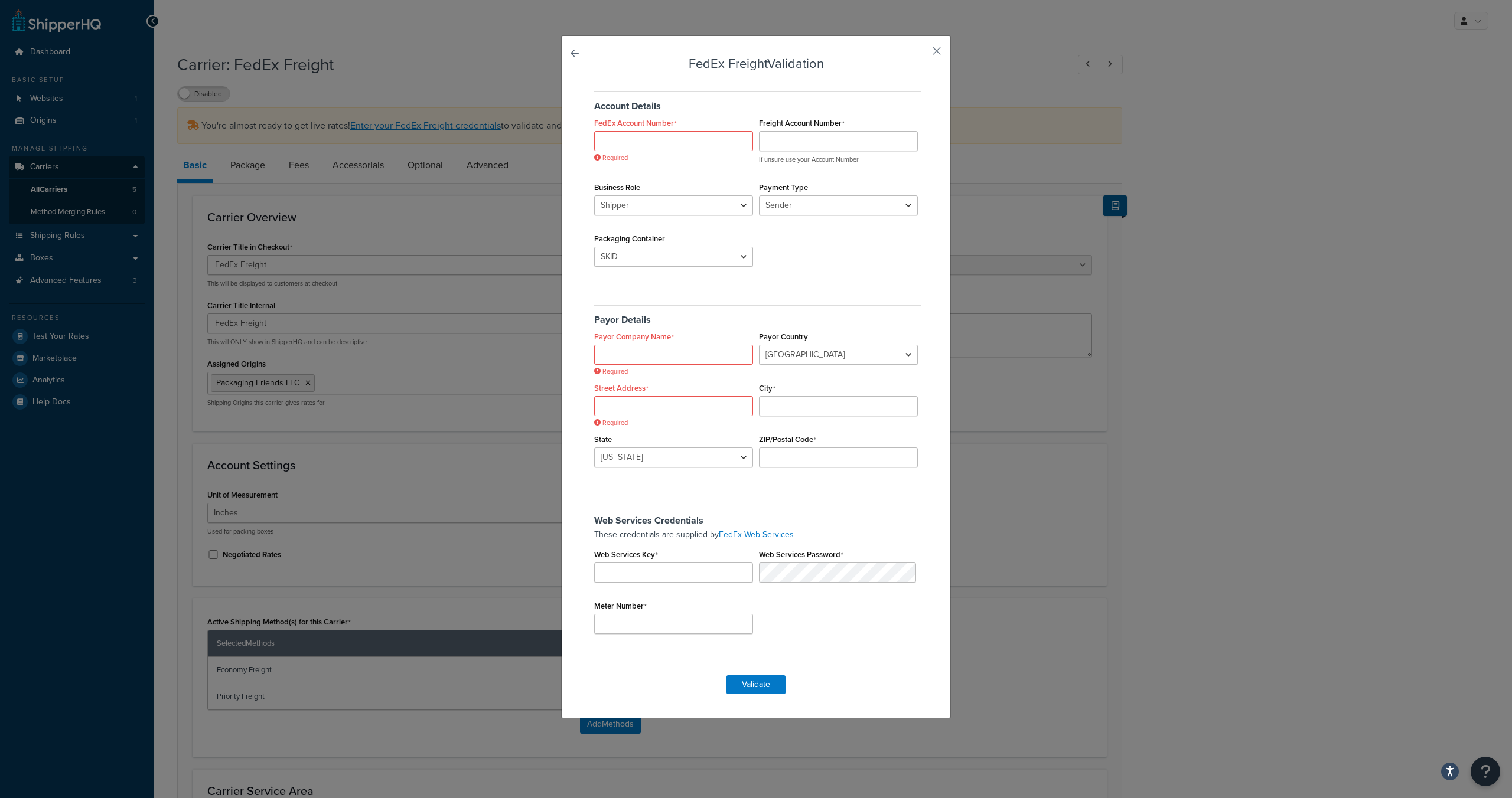
click at [816, 625] on div "Web Services Credentials These credentials are supplied by FedEx Web Services W…" at bounding box center [756, 573] width 329 height 152
click at [591, 56] on link at bounding box center [591, 56] width 0 height 0
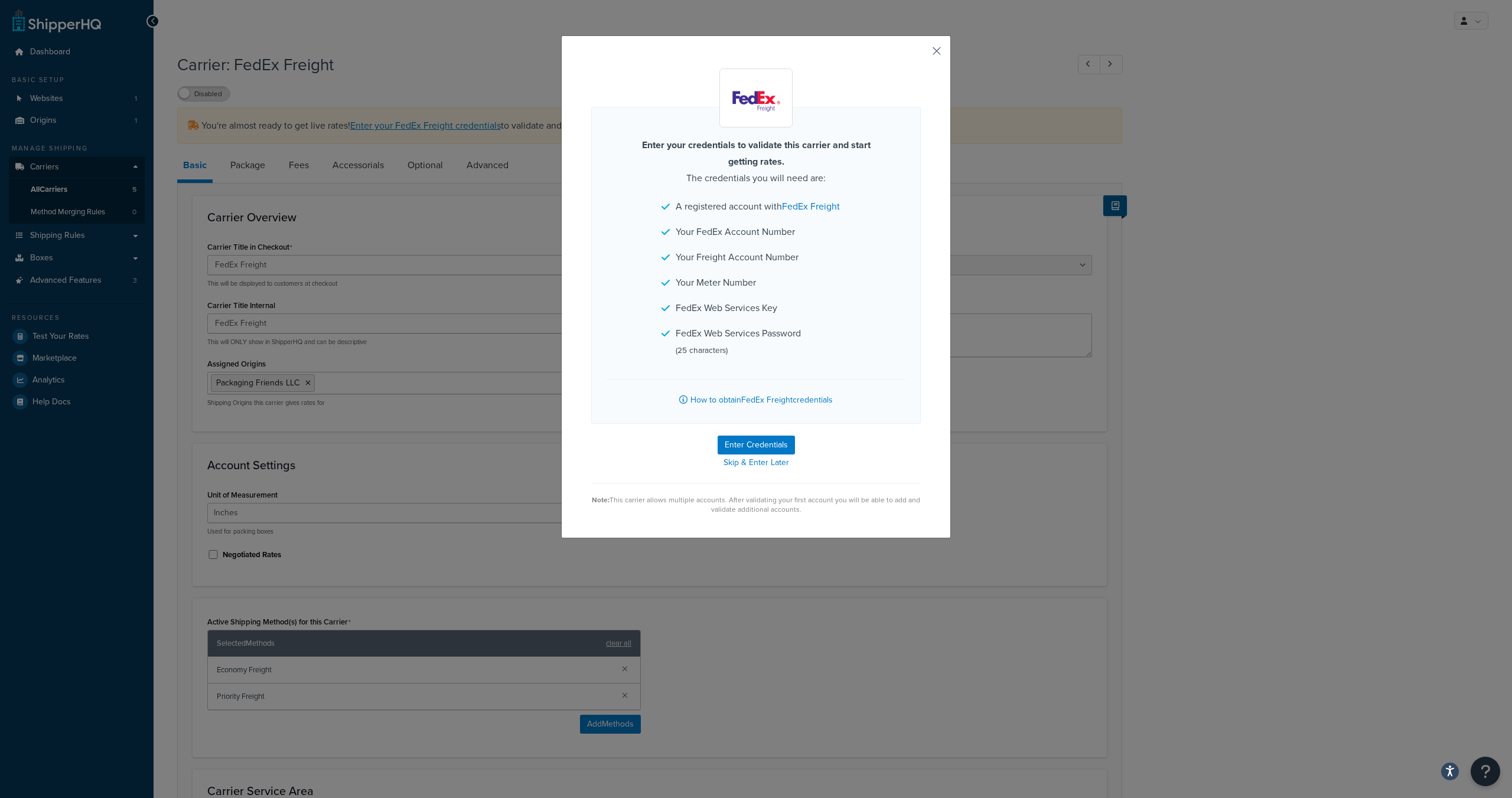
click at [921, 54] on button "button" at bounding box center [918, 55] width 3 height 3
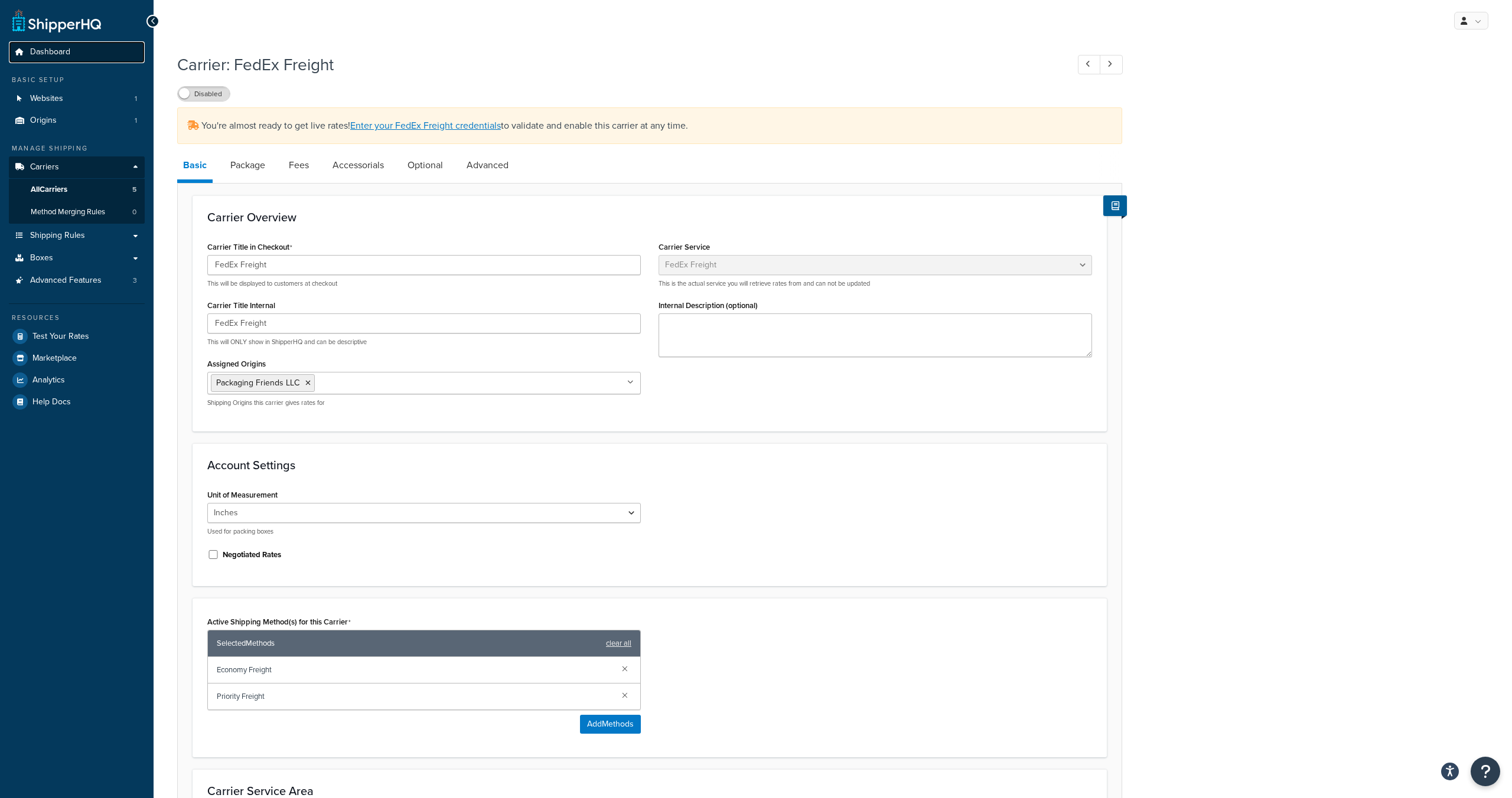
click at [49, 47] on span "Dashboard" at bounding box center [50, 52] width 40 height 10
select select "fedExFreight"
